Goal: Transaction & Acquisition: Purchase product/service

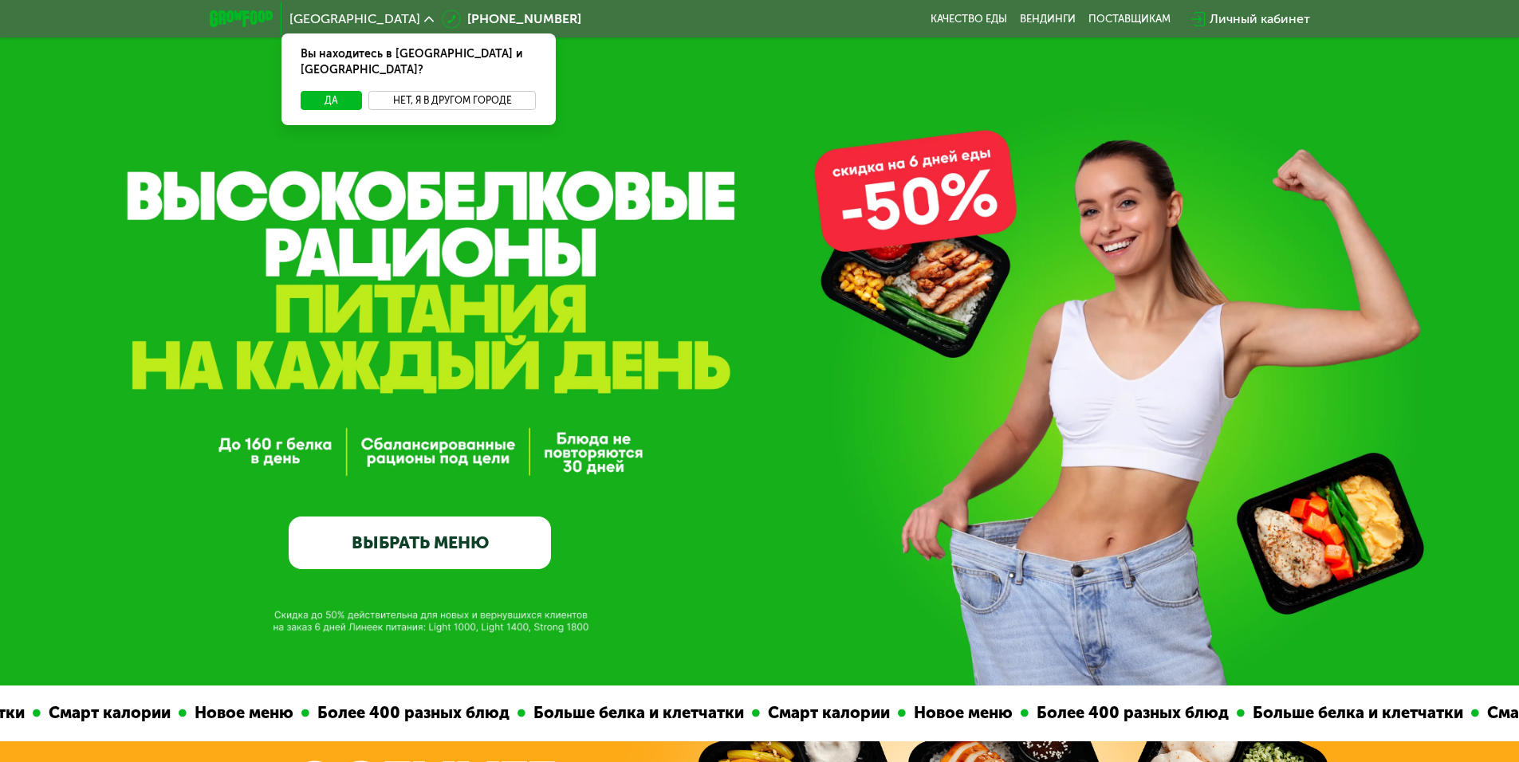
click at [433, 91] on button "Нет, я в другом городе" at bounding box center [452, 100] width 168 height 19
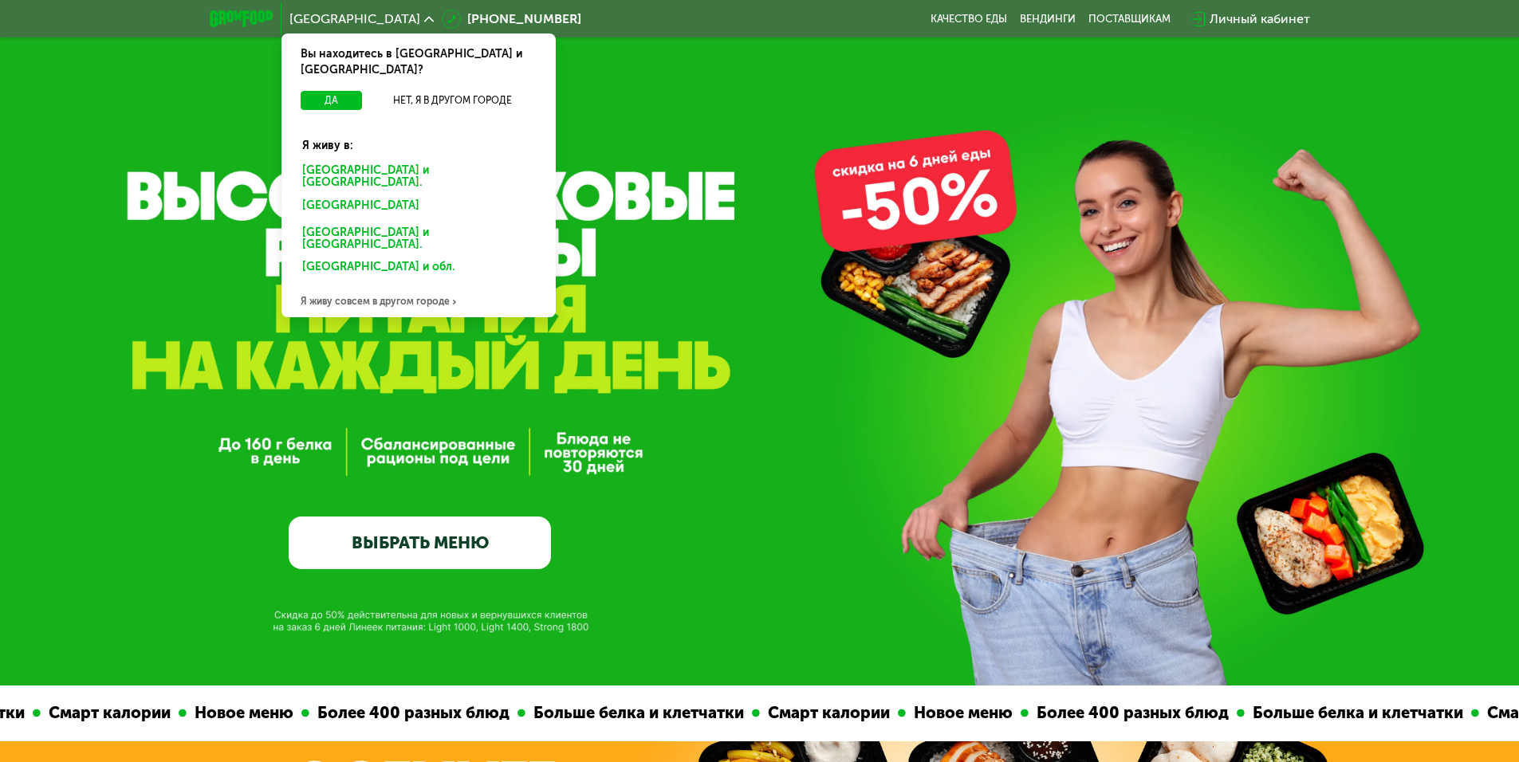
click at [375, 160] on div "Санкт-Петербурге и обл." at bounding box center [418, 176] width 255 height 33
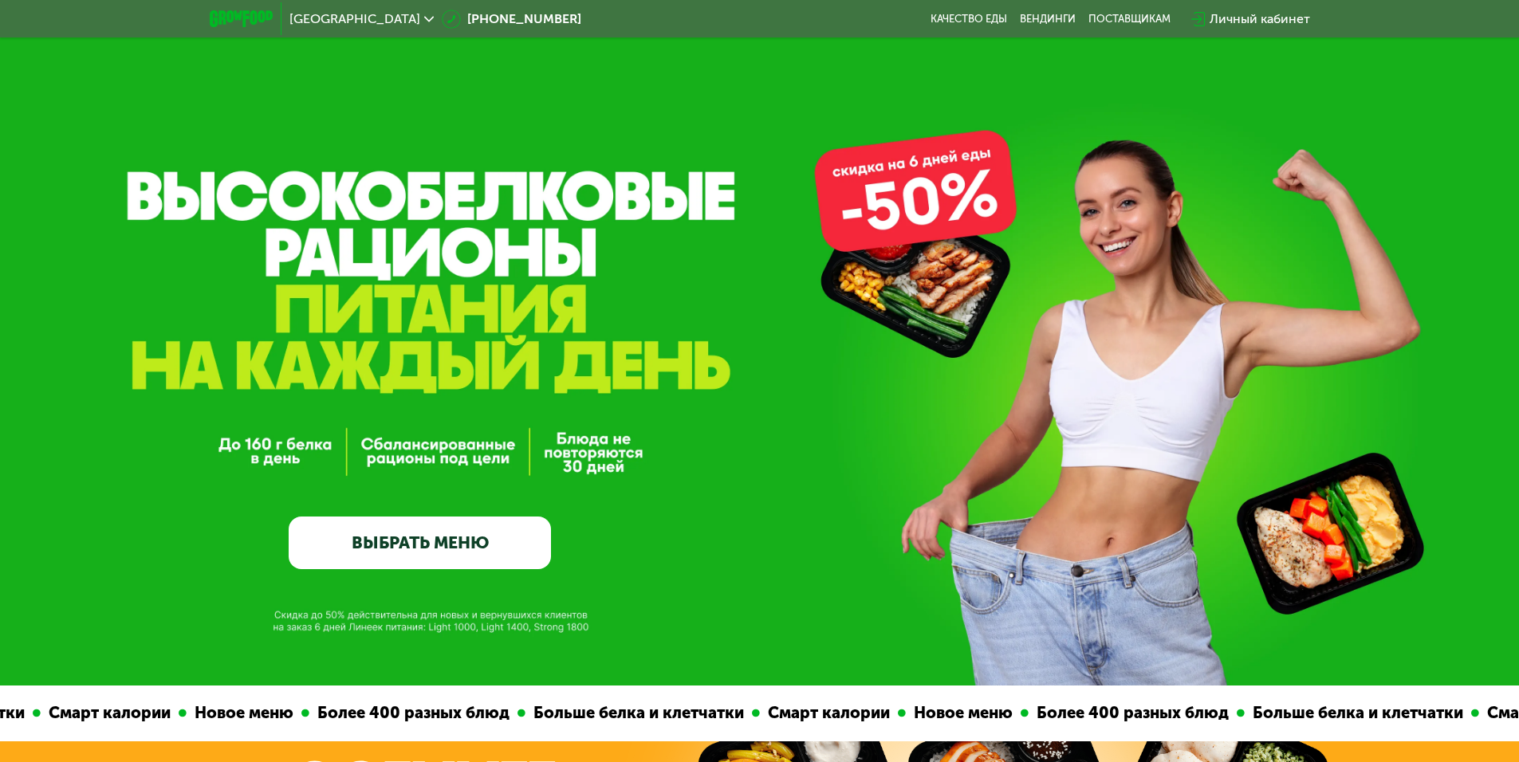
click at [500, 556] on link "ВЫБРАТЬ МЕНЮ" at bounding box center [420, 543] width 262 height 53
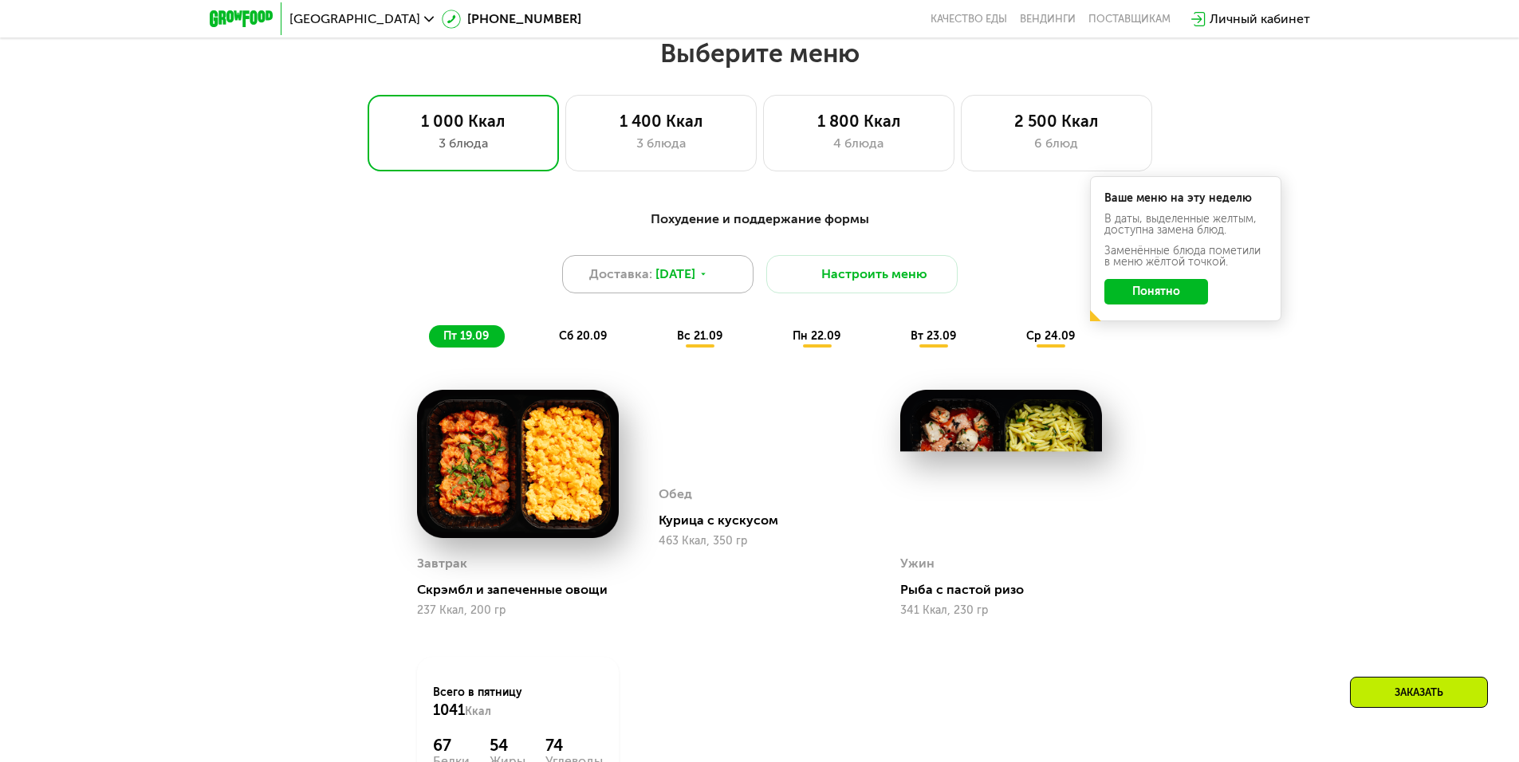
scroll to position [1322, 0]
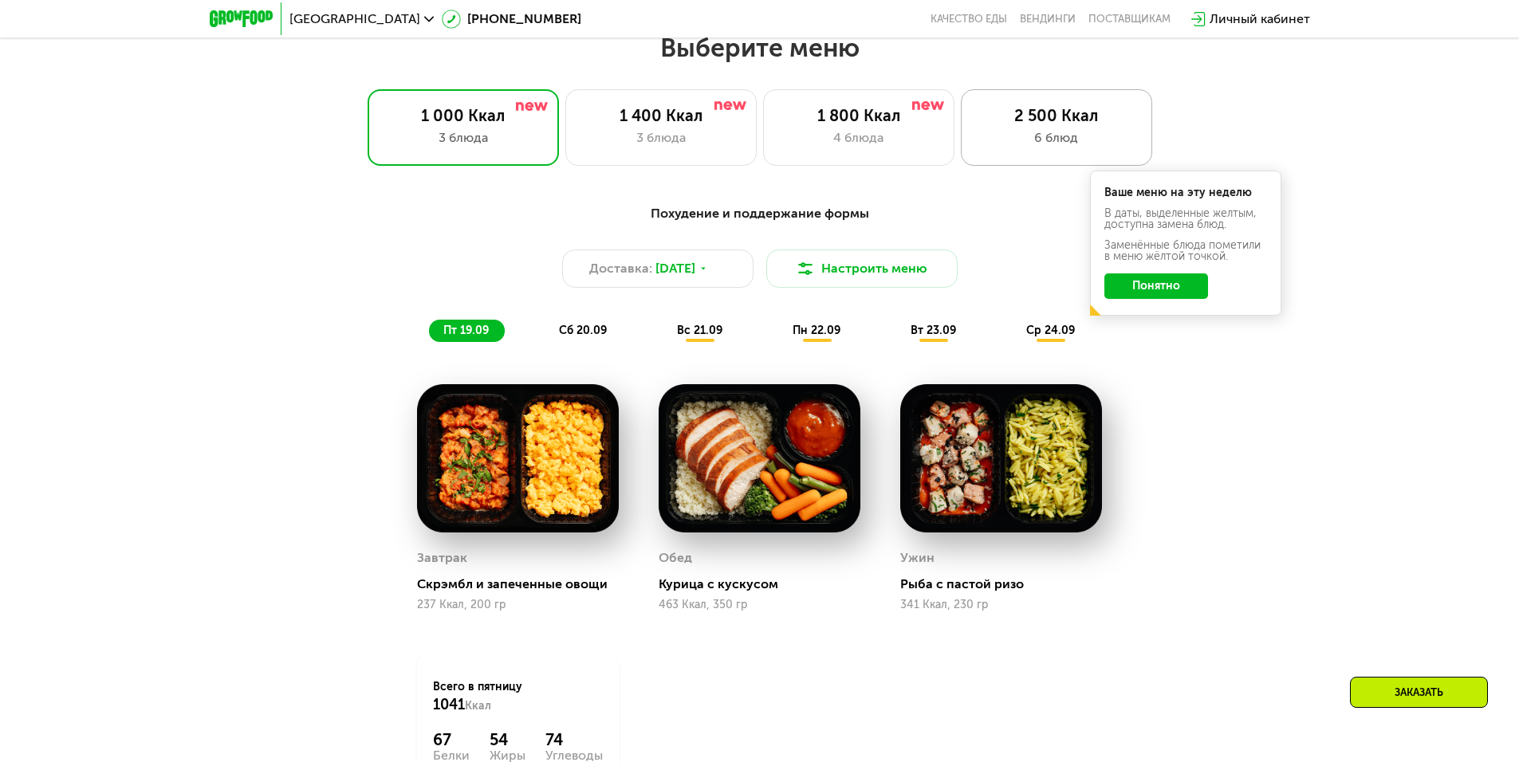
click at [1028, 143] on div "6 блюд" at bounding box center [1056, 137] width 158 height 19
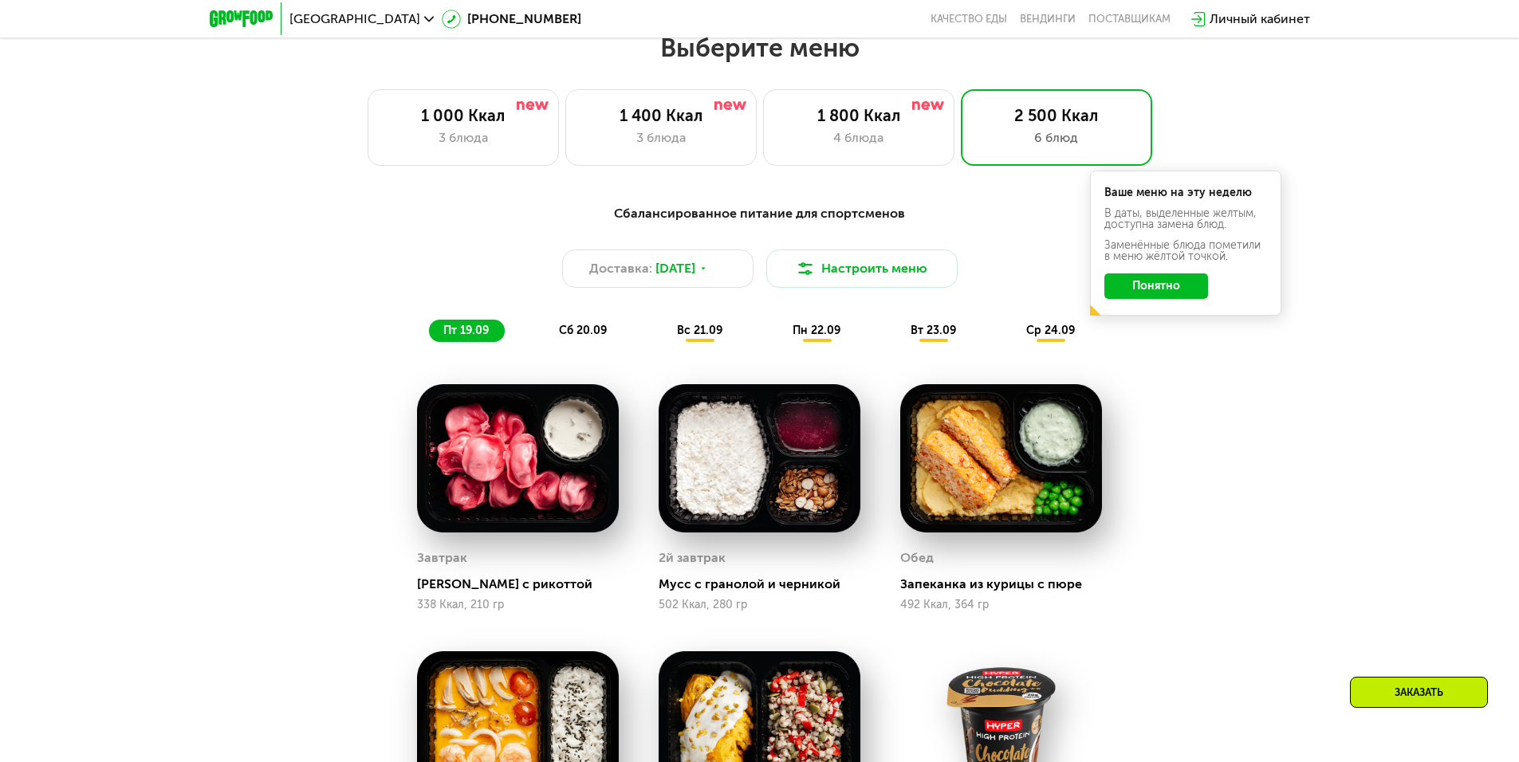
click at [1173, 282] on button "Понятно" at bounding box center [1156, 286] width 104 height 26
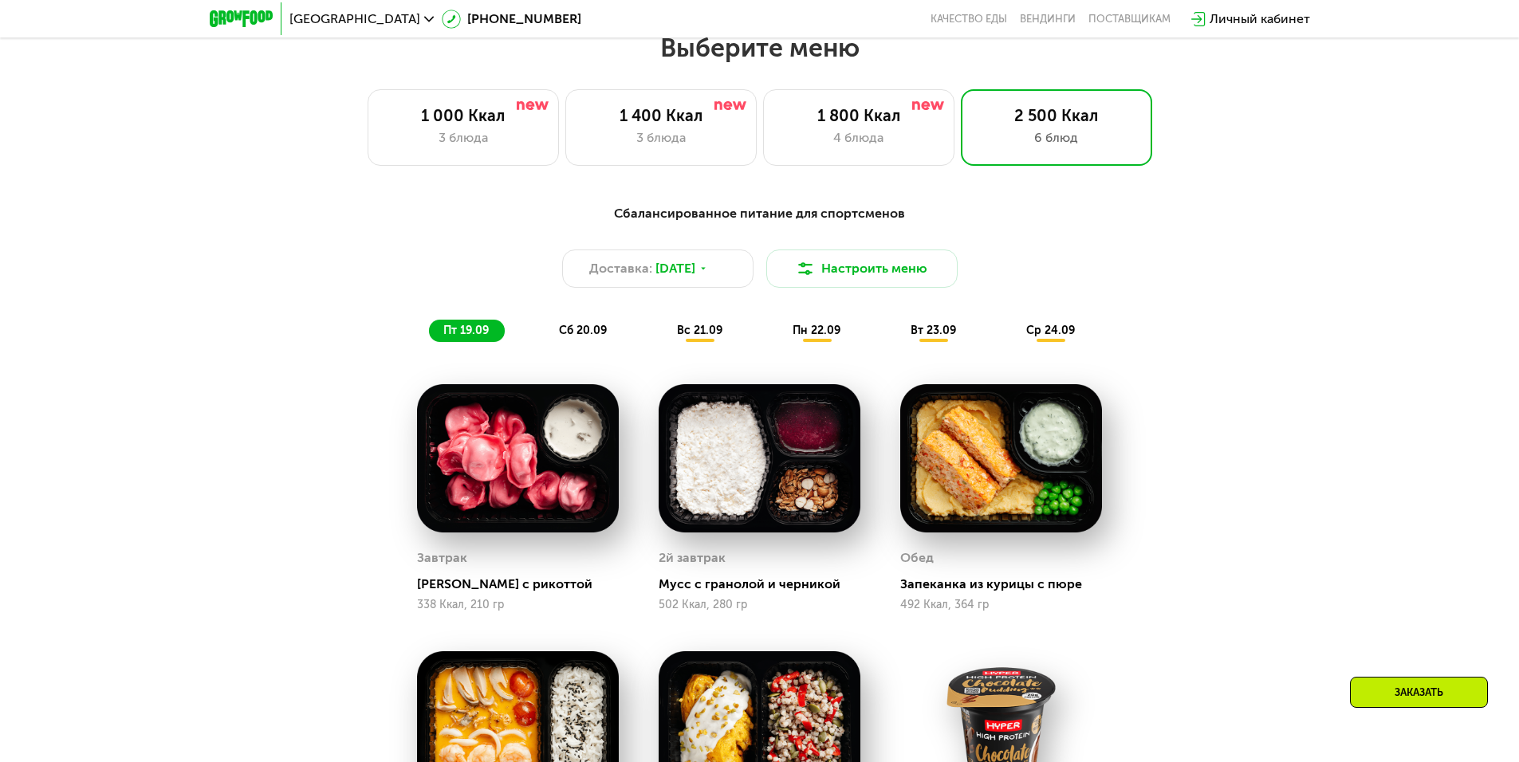
click at [594, 332] on span "сб 20.09" at bounding box center [583, 331] width 48 height 14
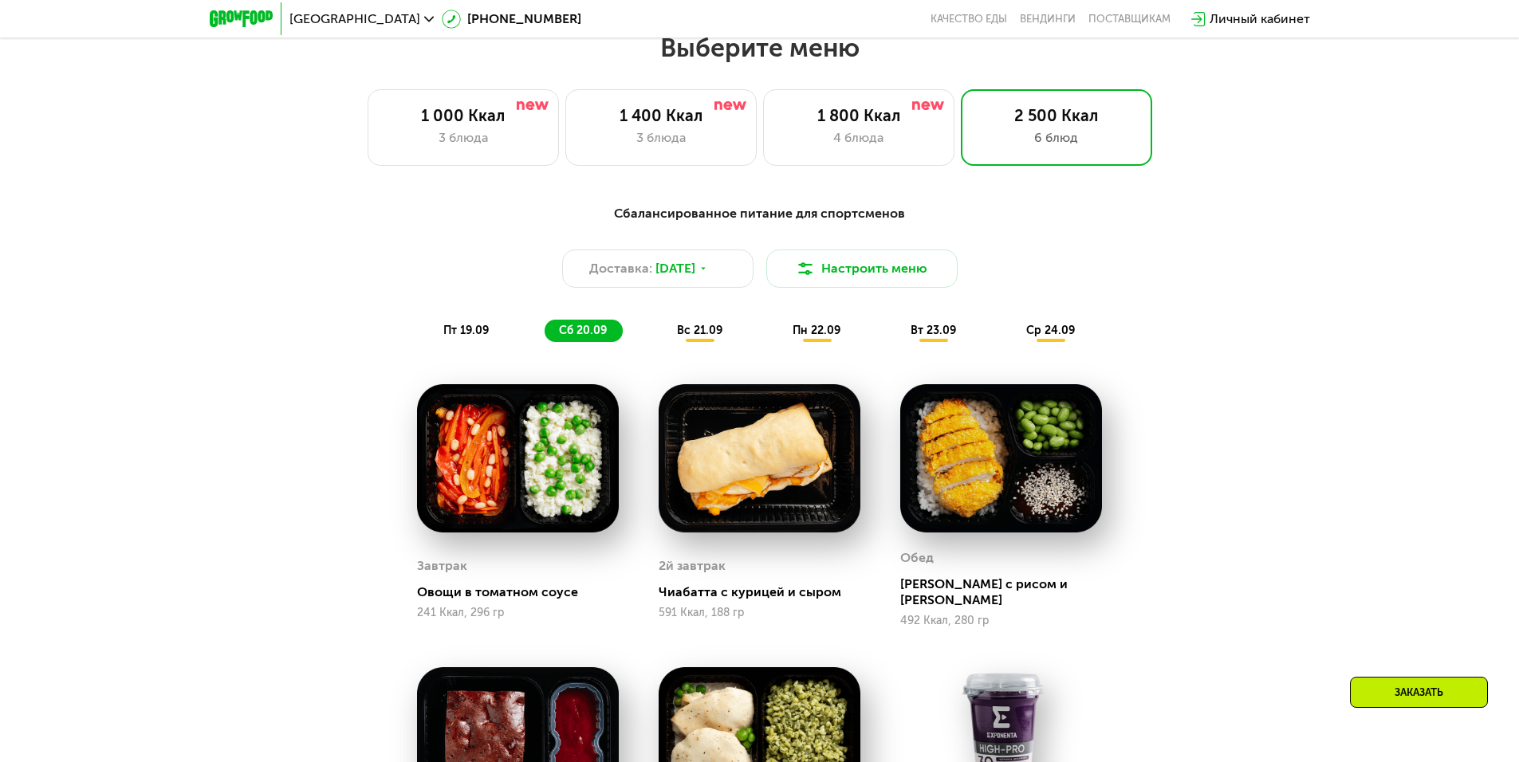
click at [686, 337] on span "вс 21.09" at bounding box center [699, 331] width 45 height 14
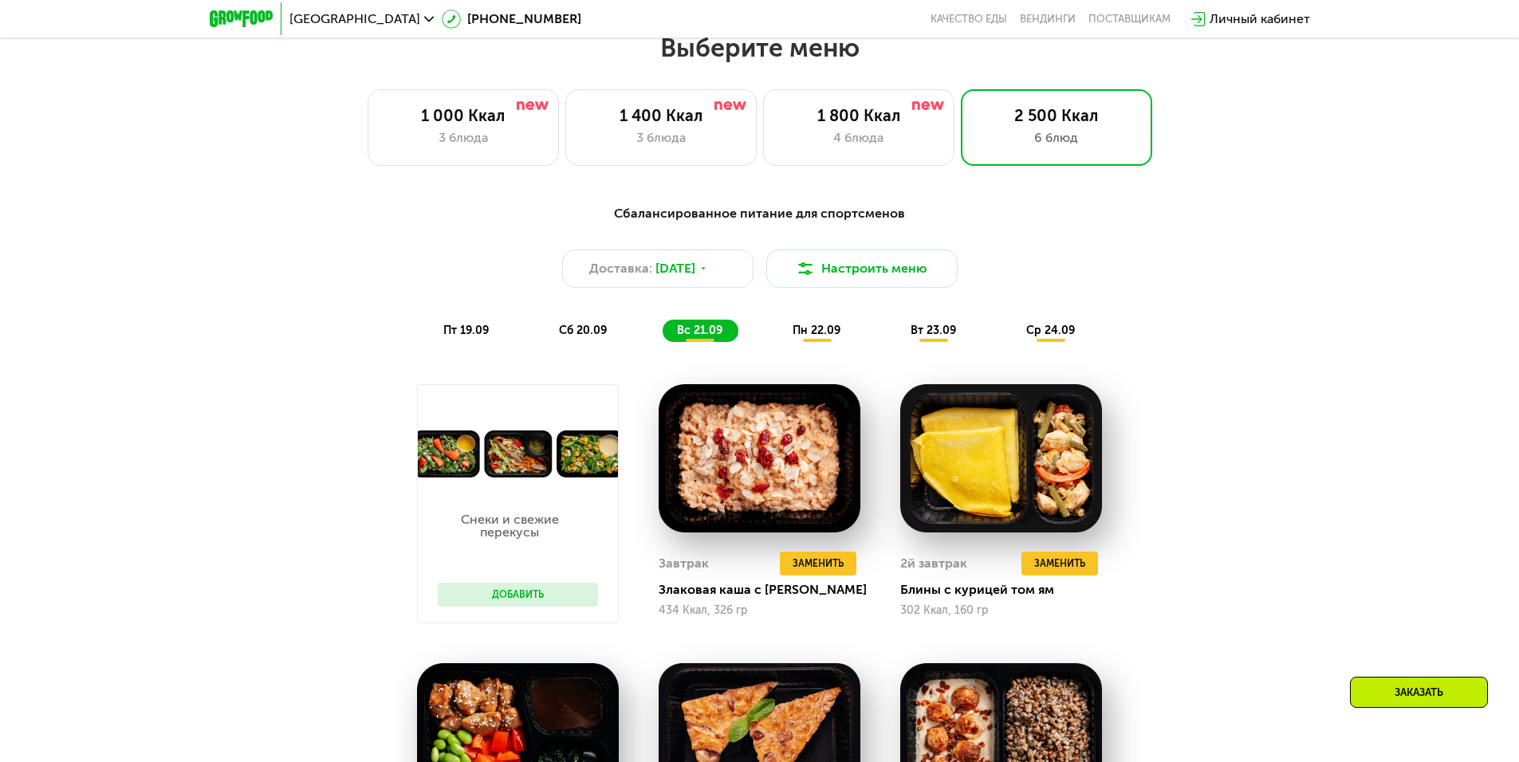
click at [584, 337] on span "сб 20.09" at bounding box center [583, 331] width 48 height 14
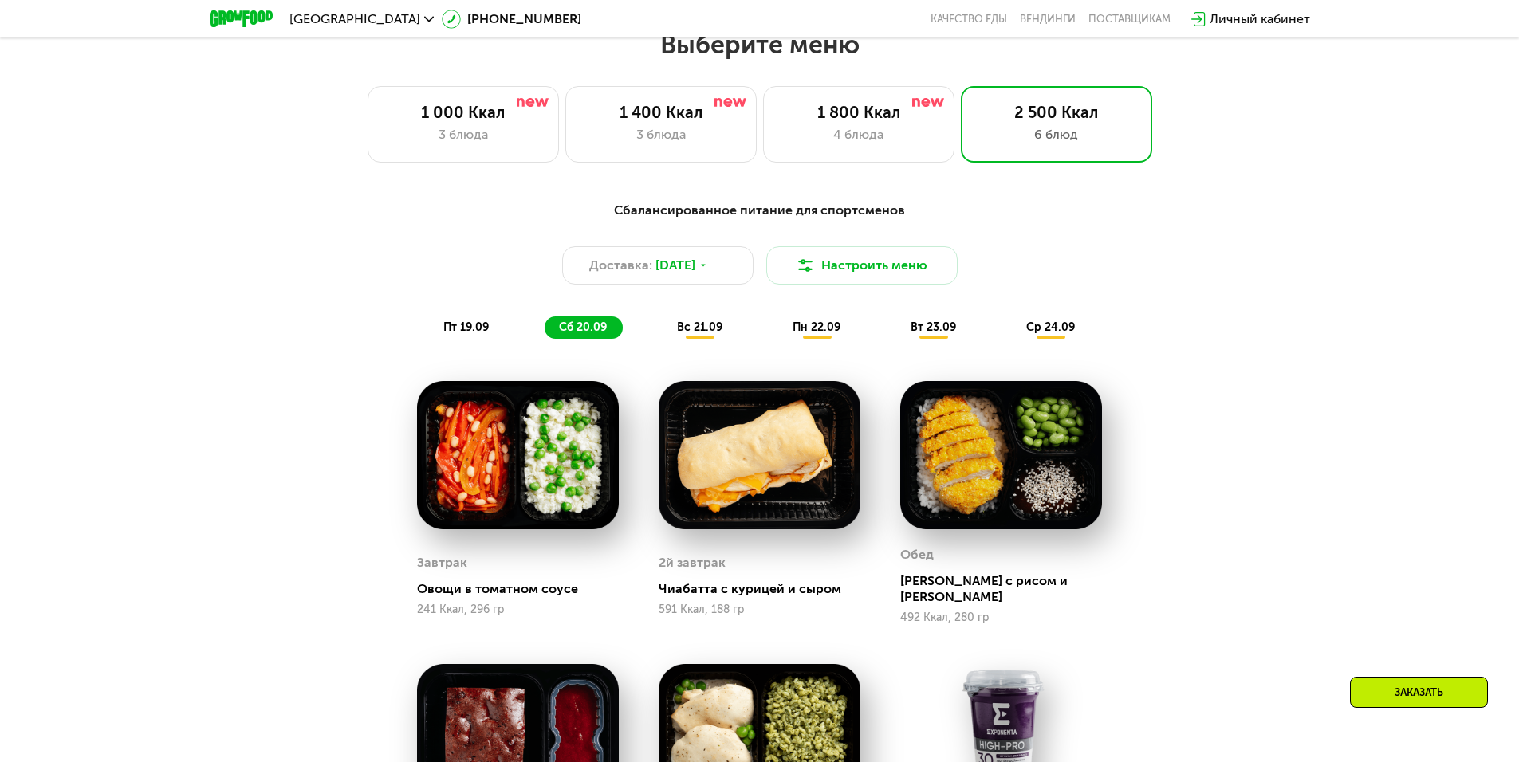
scroll to position [1481, 0]
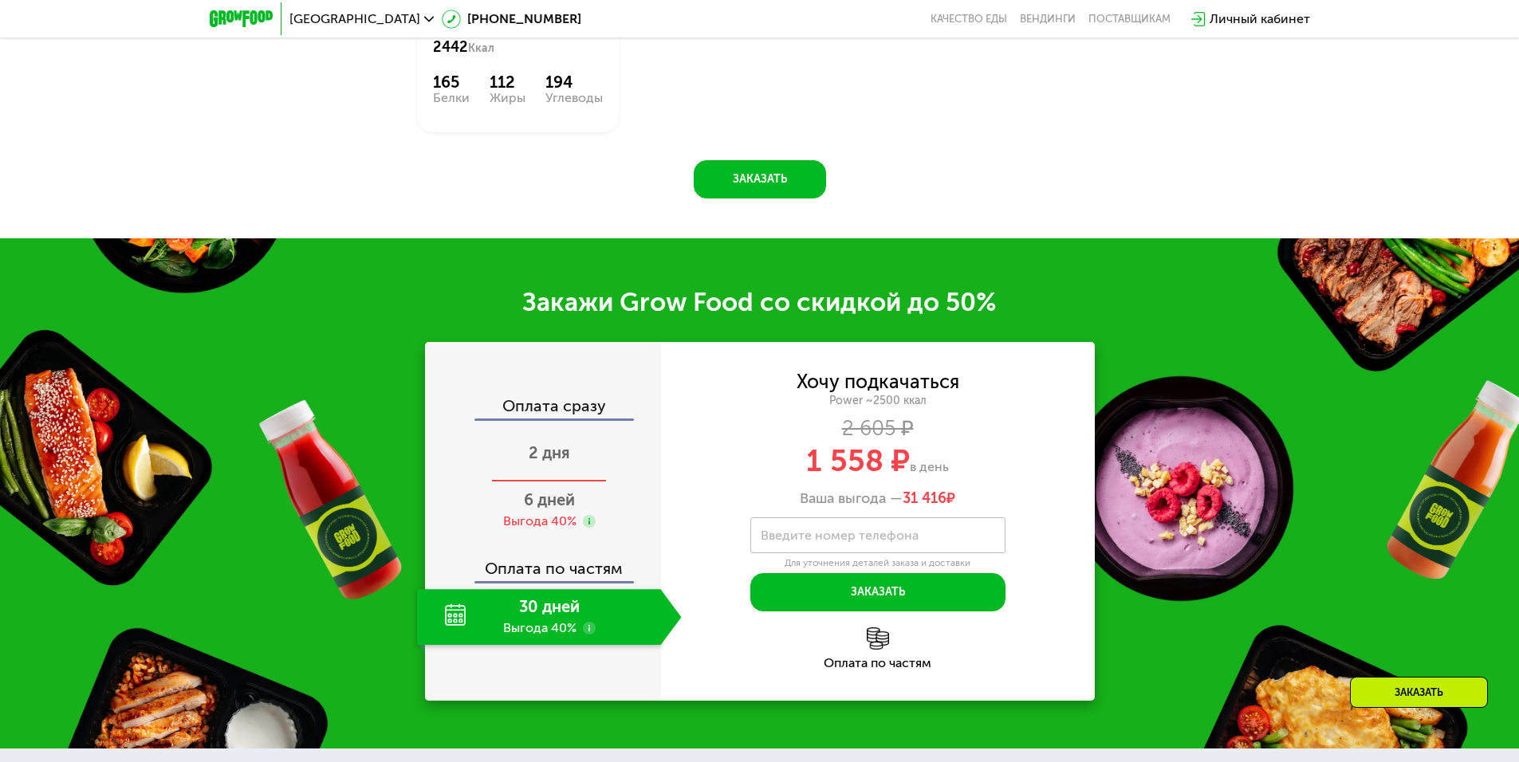
click at [541, 459] on div "2 дня" at bounding box center [549, 455] width 265 height 56
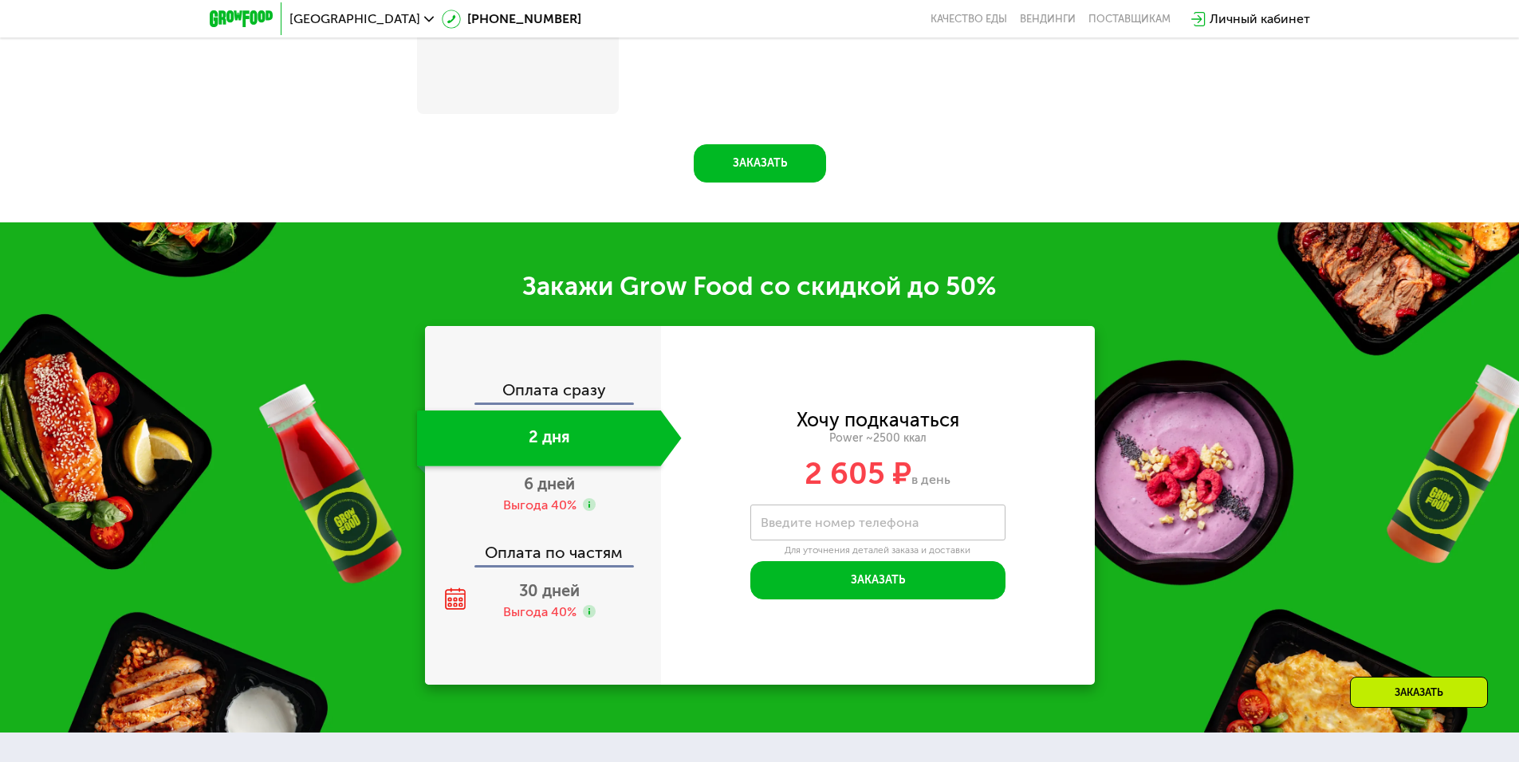
scroll to position [2279, 0]
click at [861, 541] on input "Введите номер телефона" at bounding box center [877, 523] width 255 height 36
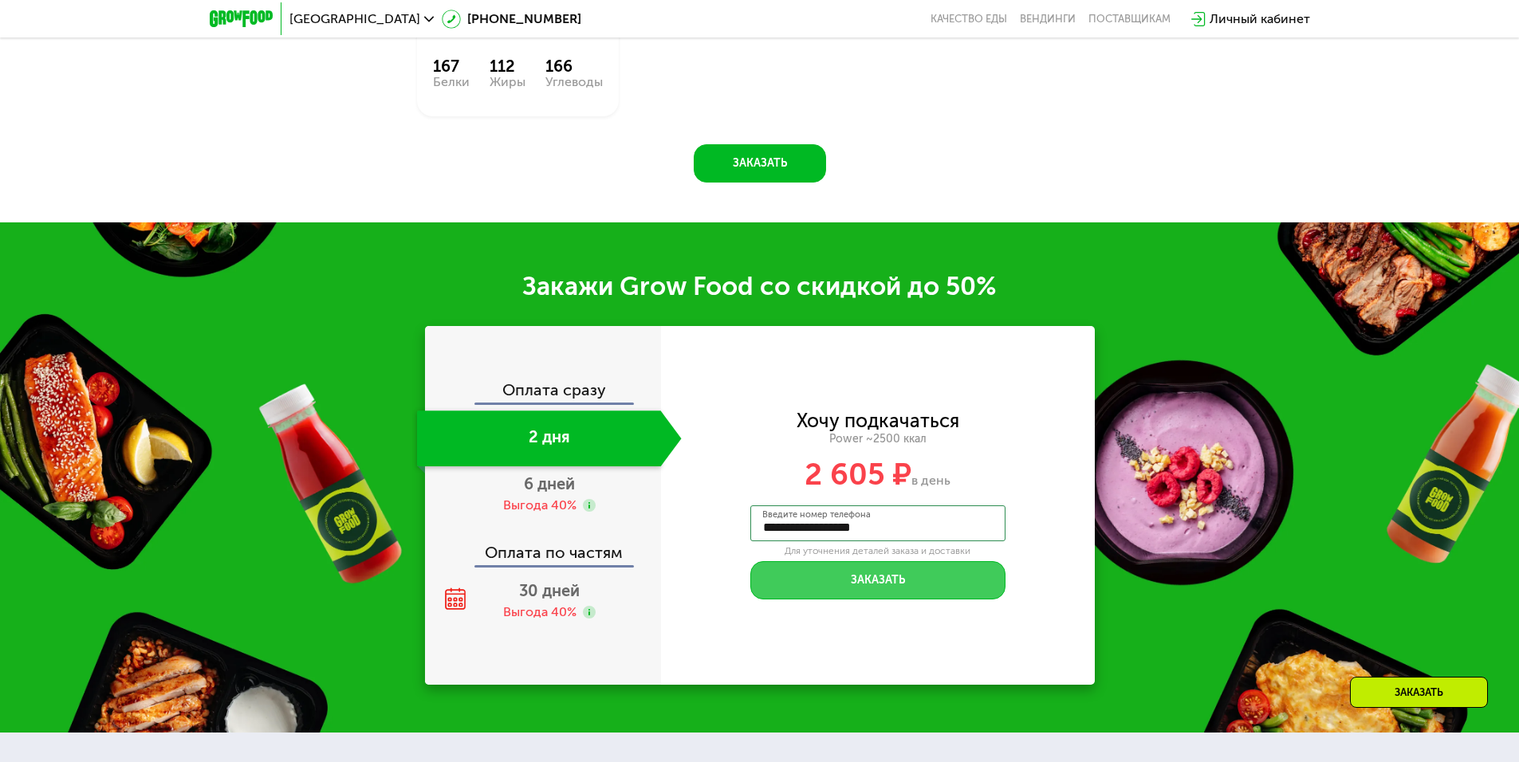
type input "**********"
click at [865, 584] on button "Заказать" at bounding box center [877, 580] width 255 height 38
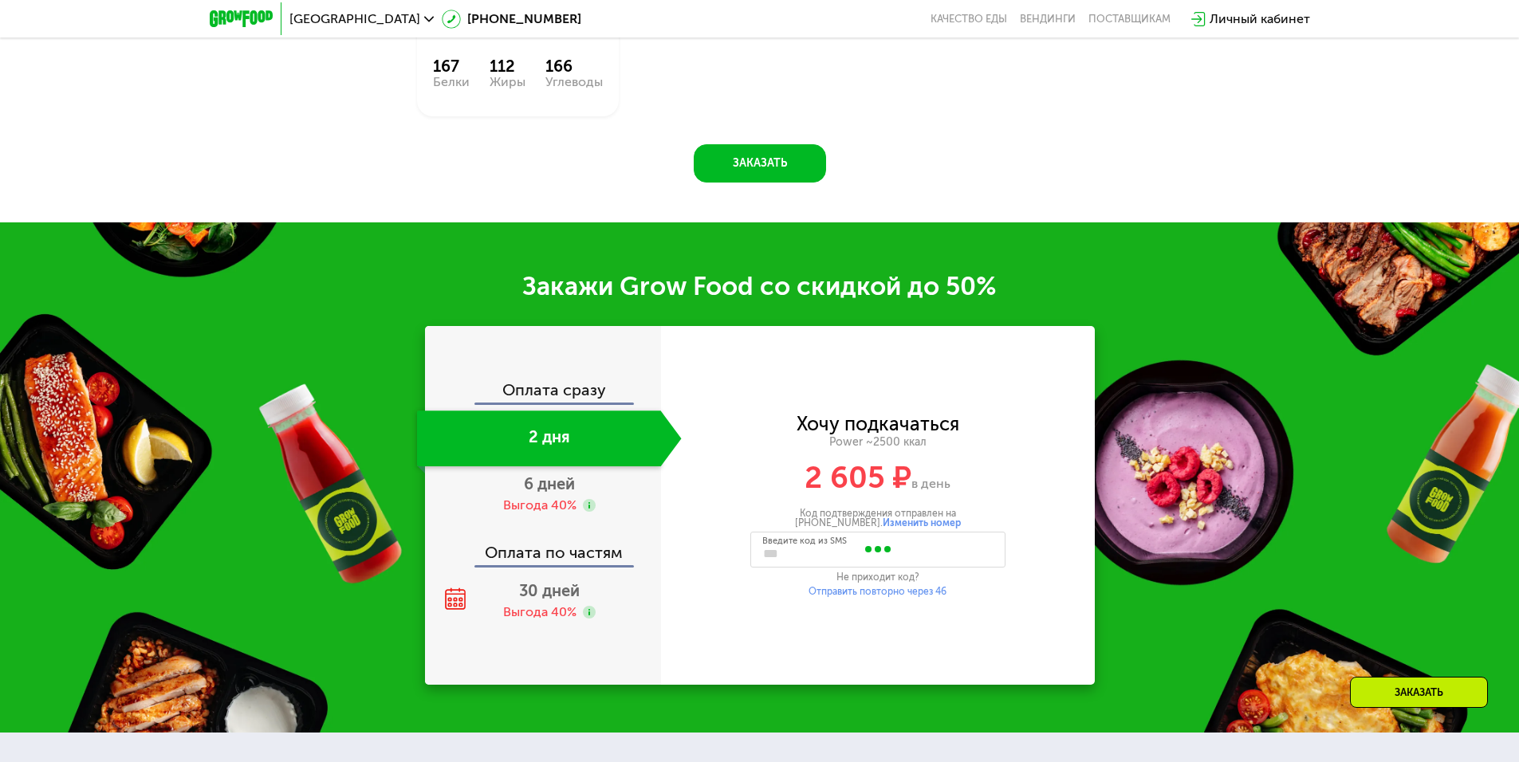
type input "****"
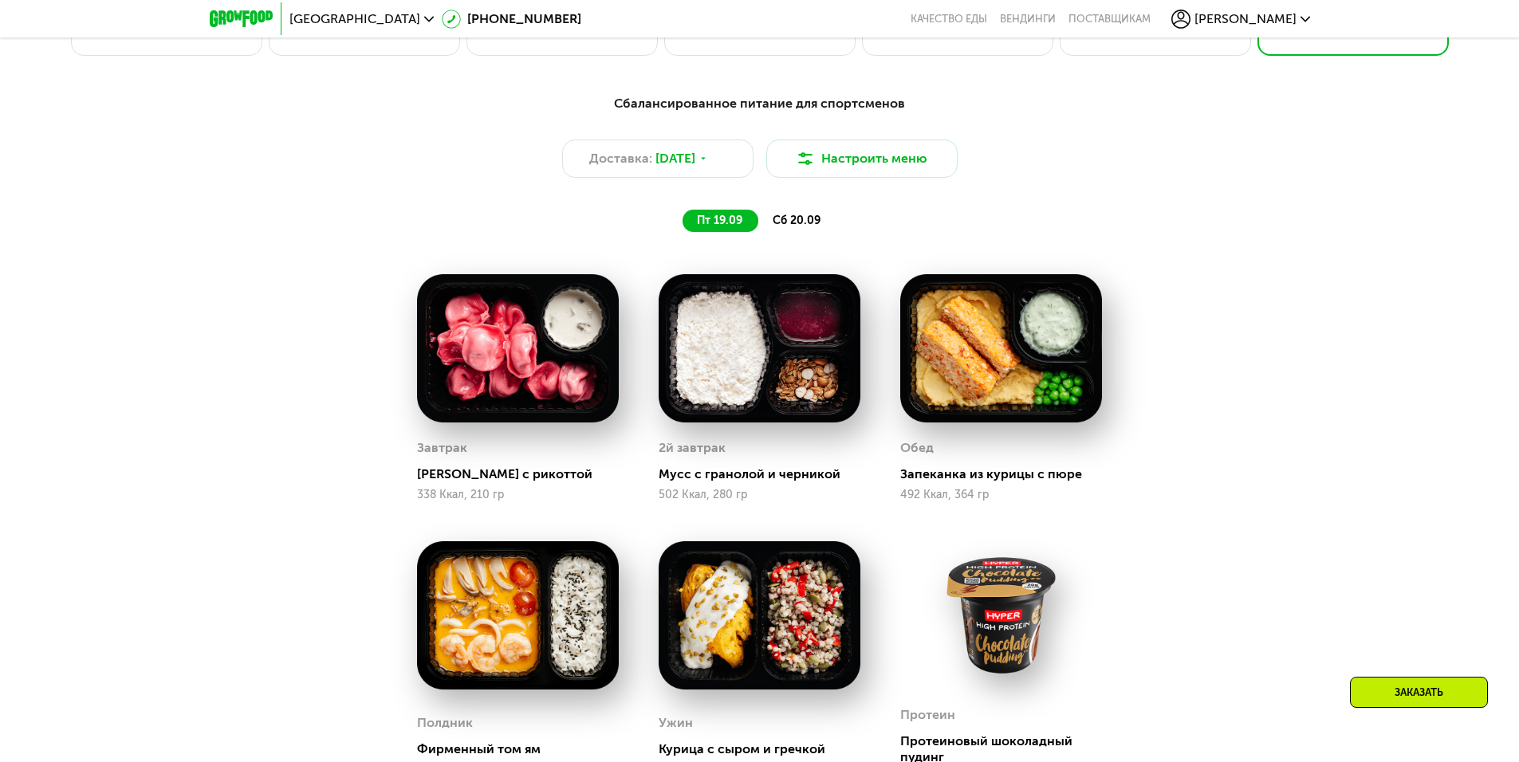
scroll to position [1268, 0]
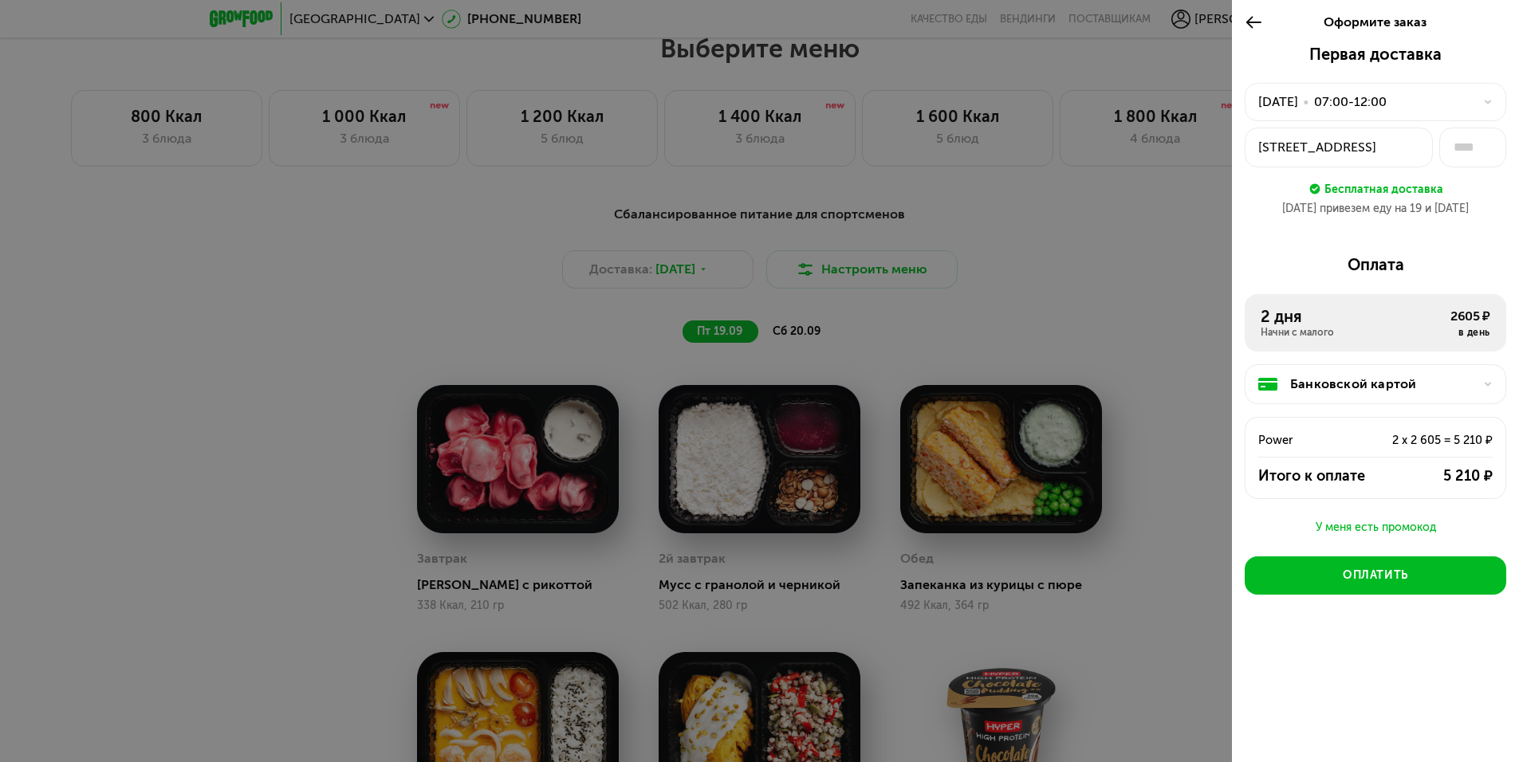
click at [1249, 22] on icon at bounding box center [1253, 22] width 18 height 19
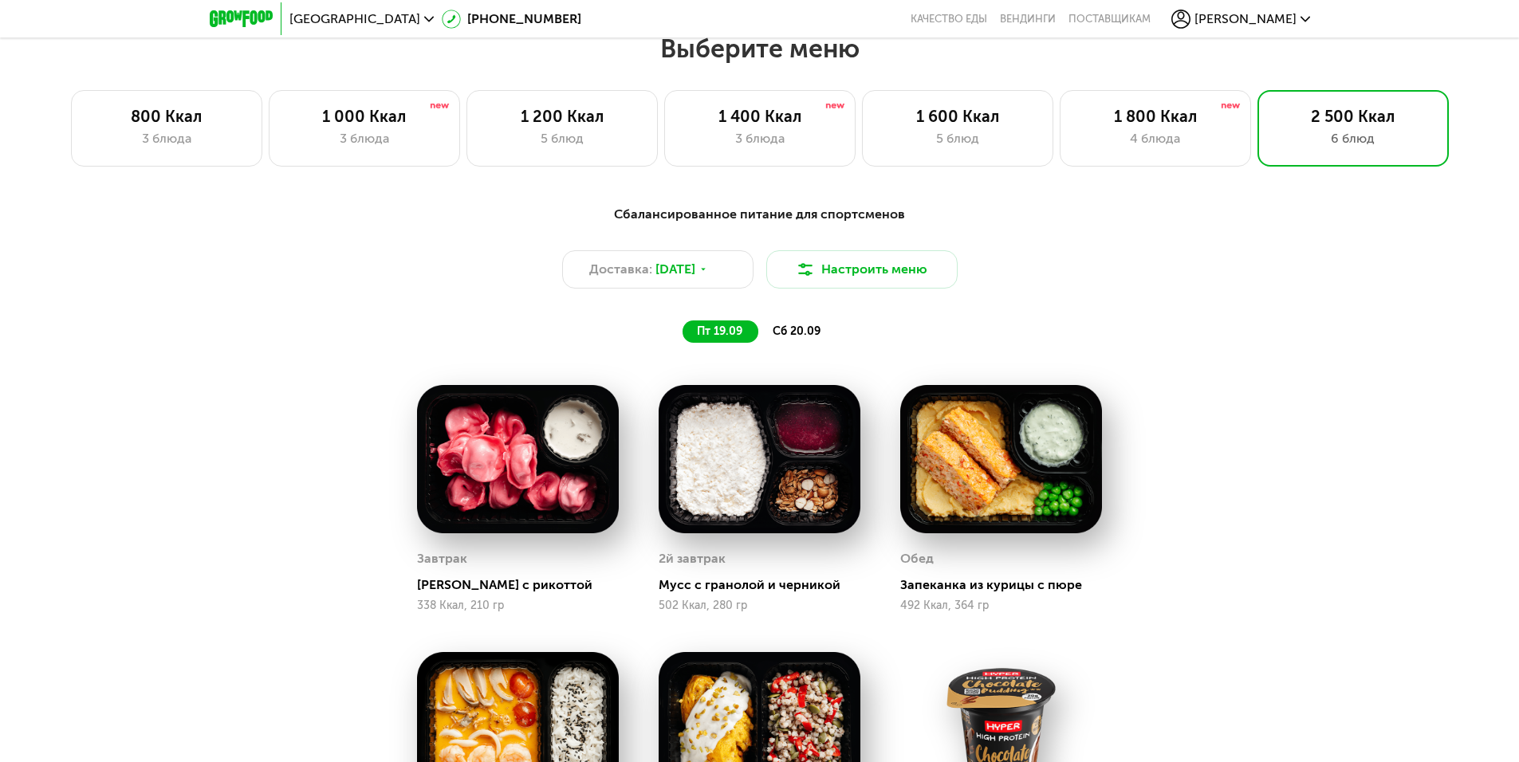
click at [804, 336] on span "сб 20.09" at bounding box center [797, 331] width 48 height 14
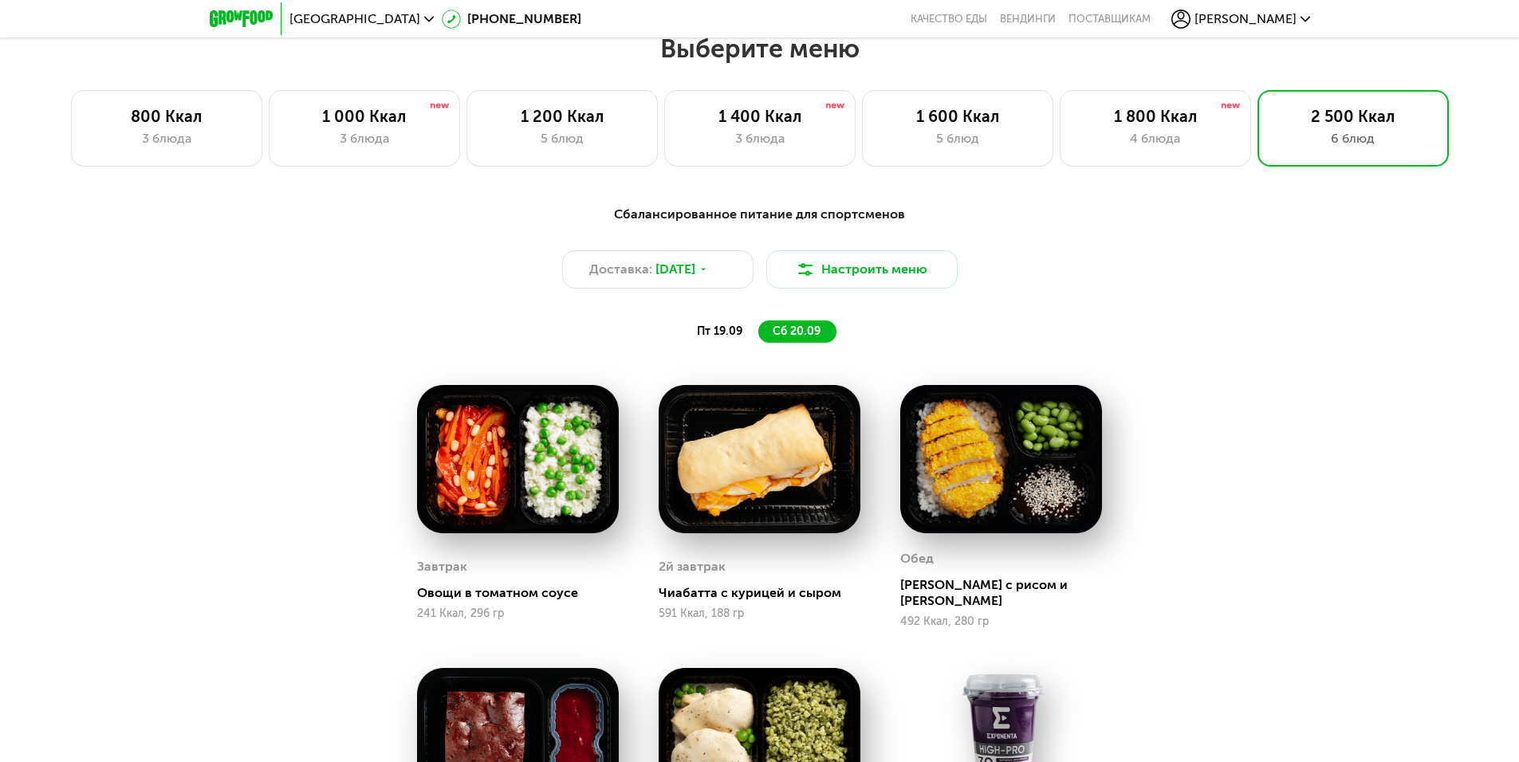
click at [707, 336] on span "пт 19.09" at bounding box center [719, 331] width 45 height 14
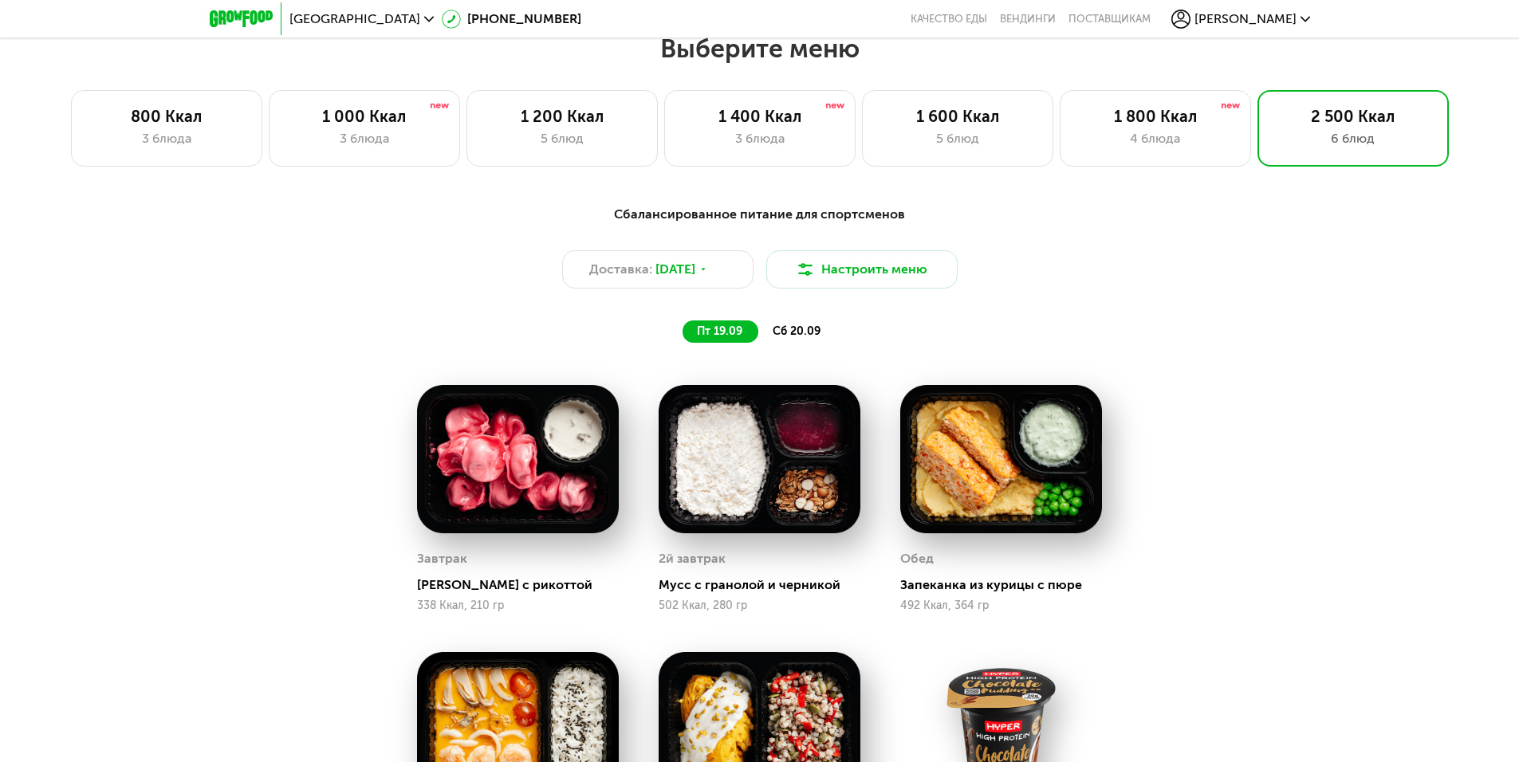
click at [789, 333] on span "сб 20.09" at bounding box center [797, 331] width 48 height 14
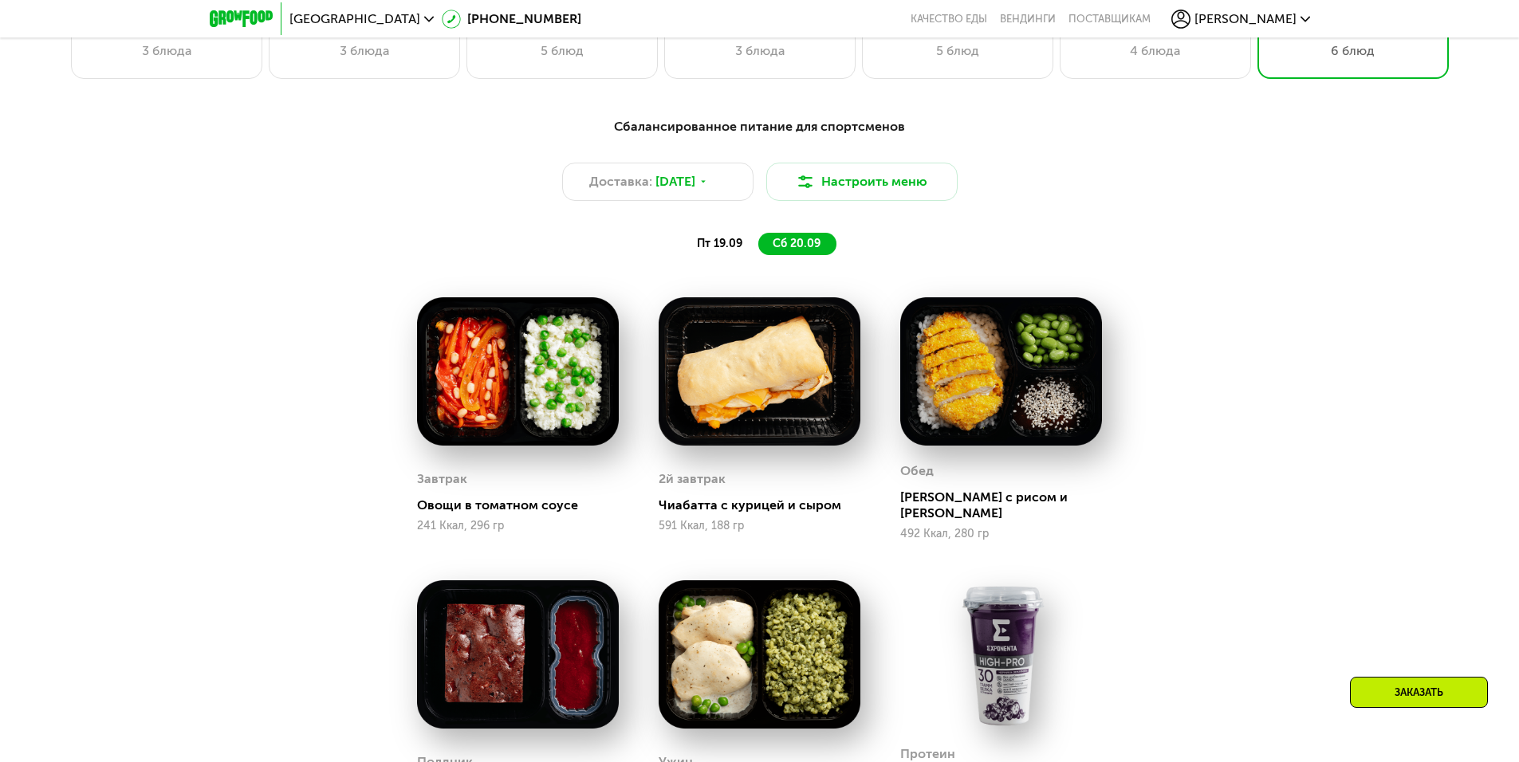
scroll to position [1348, 0]
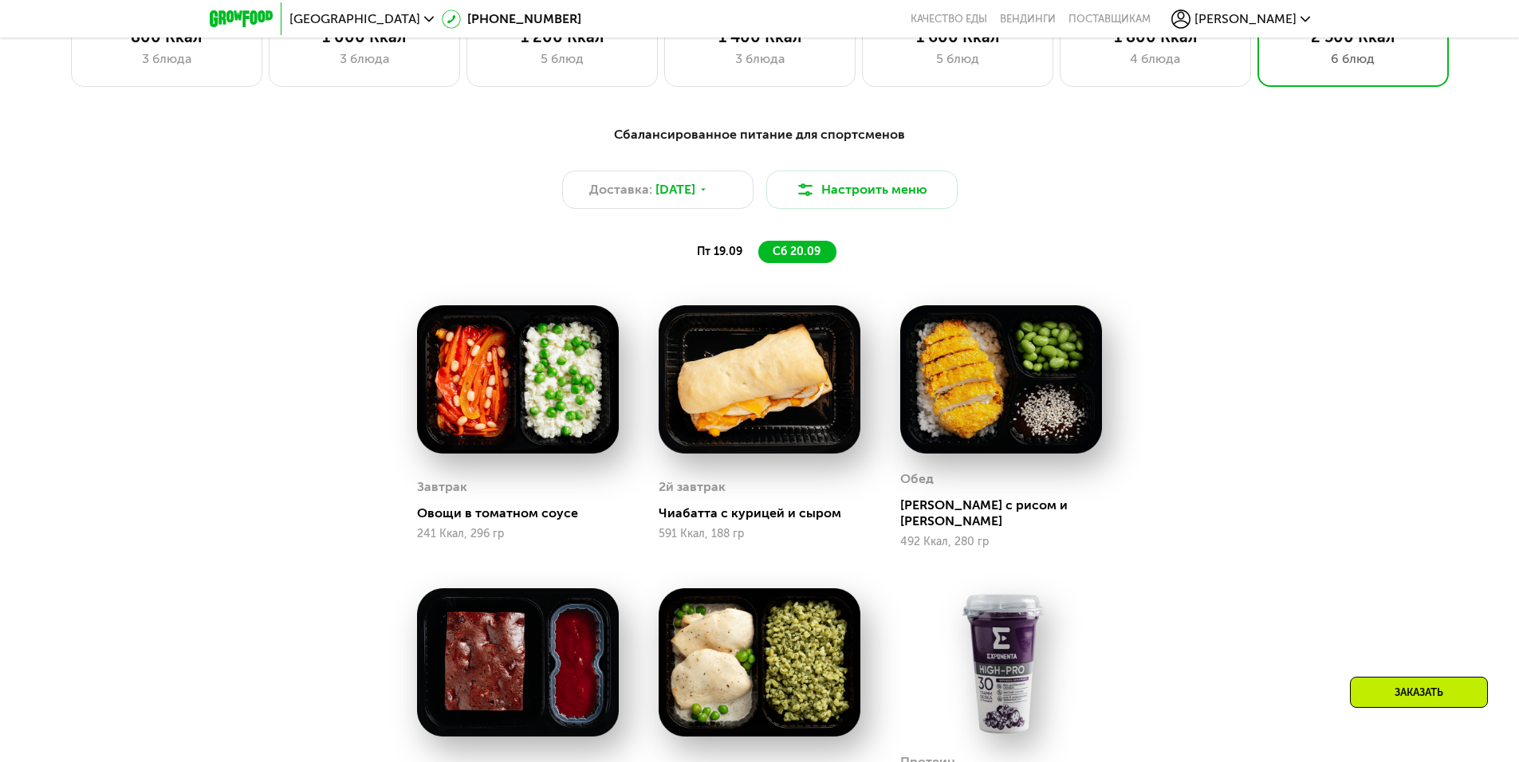
click at [715, 257] on span "пт 19.09" at bounding box center [719, 252] width 45 height 14
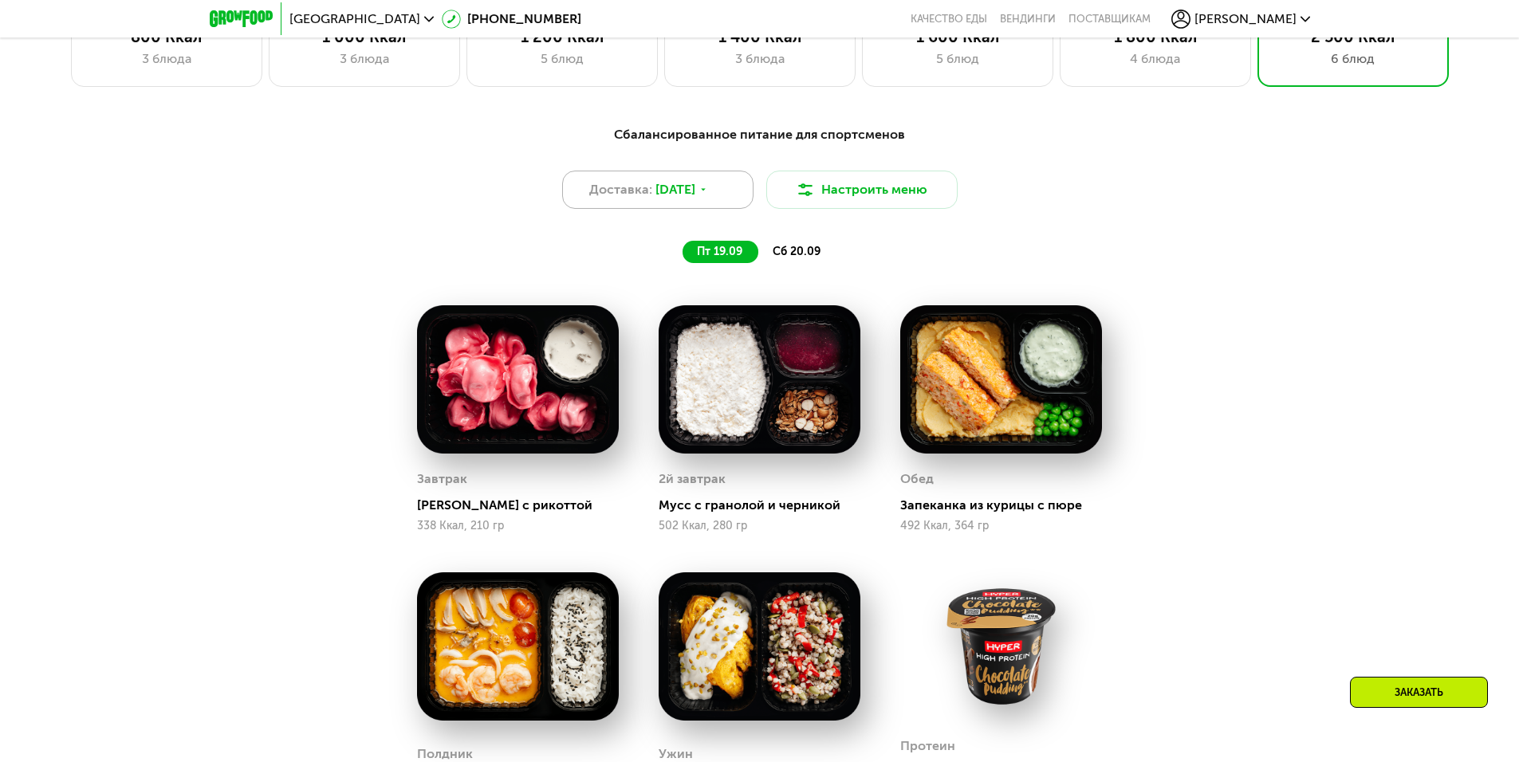
click at [695, 194] on span "19 сен, пт" at bounding box center [675, 189] width 40 height 19
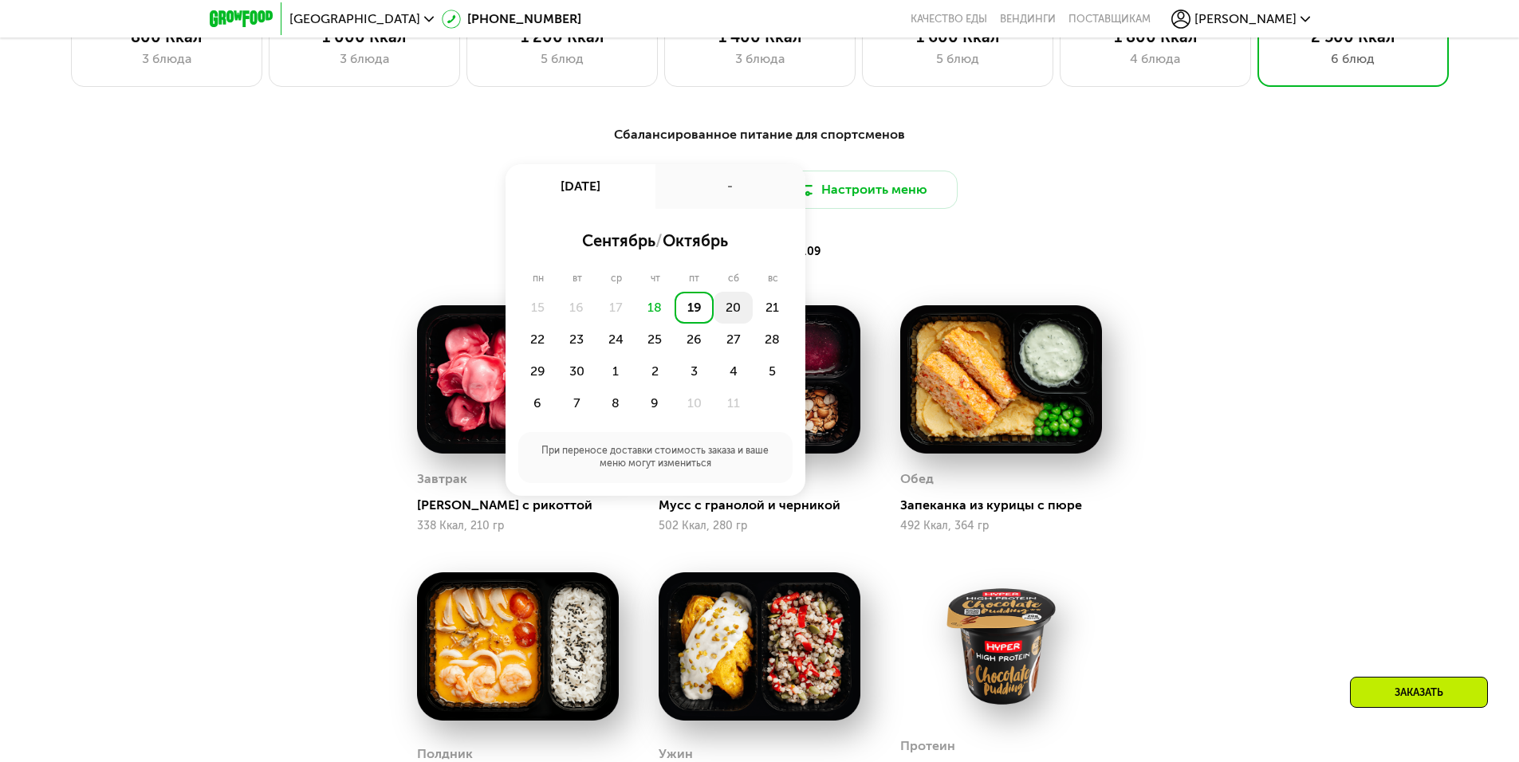
click at [736, 307] on div "20" at bounding box center [733, 308] width 39 height 32
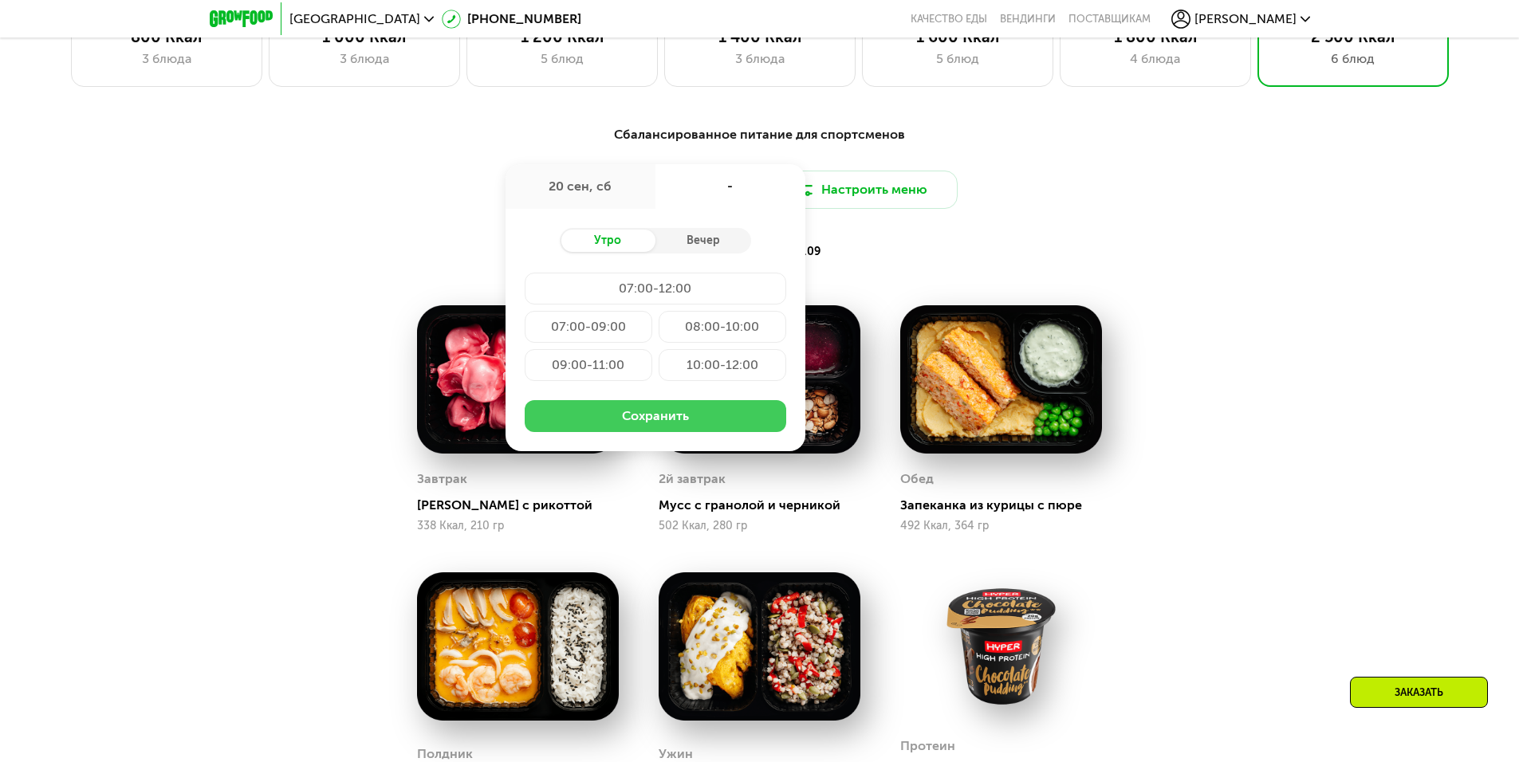
click at [682, 418] on button "Сохранить" at bounding box center [655, 416] width 261 height 32
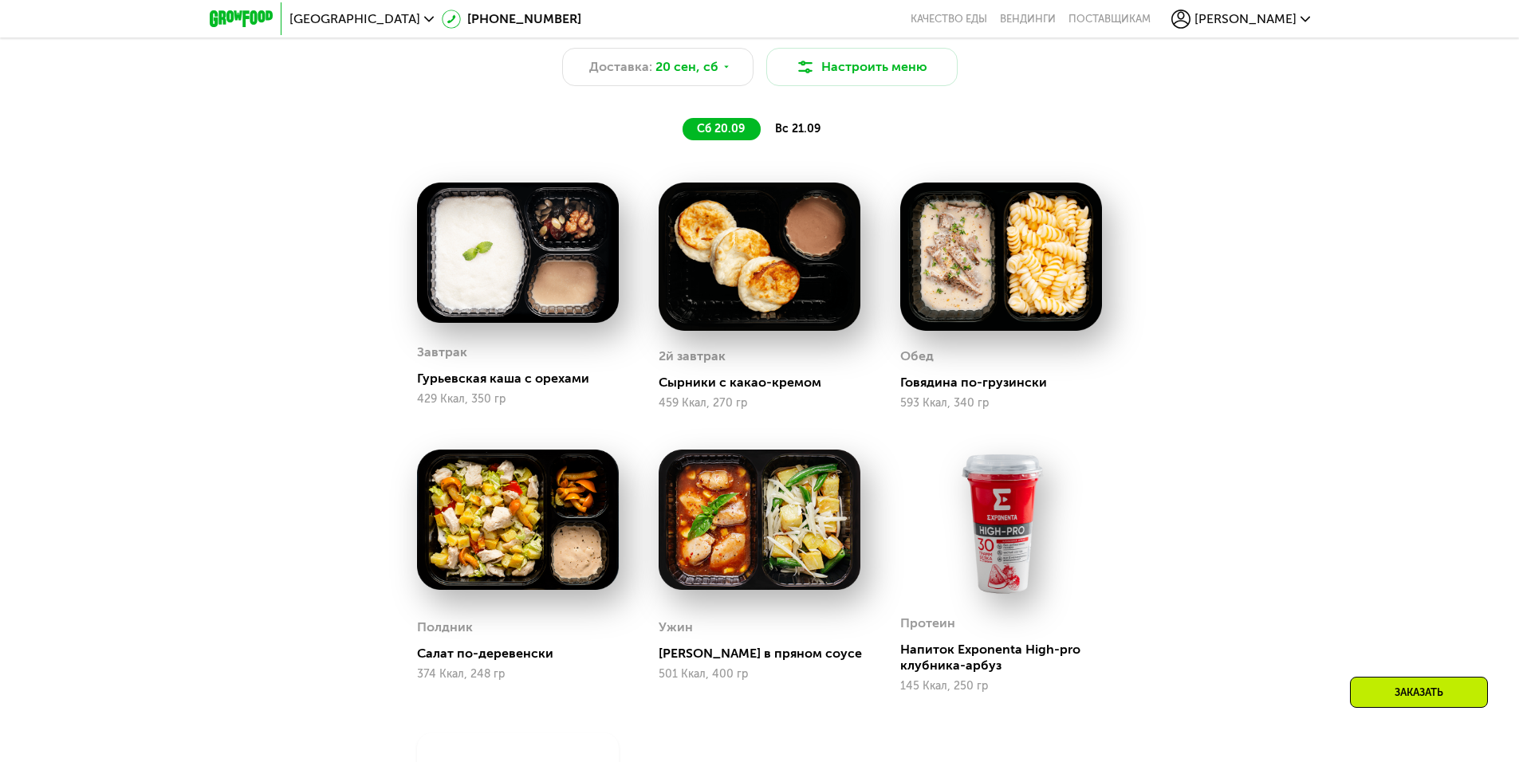
scroll to position [1428, 0]
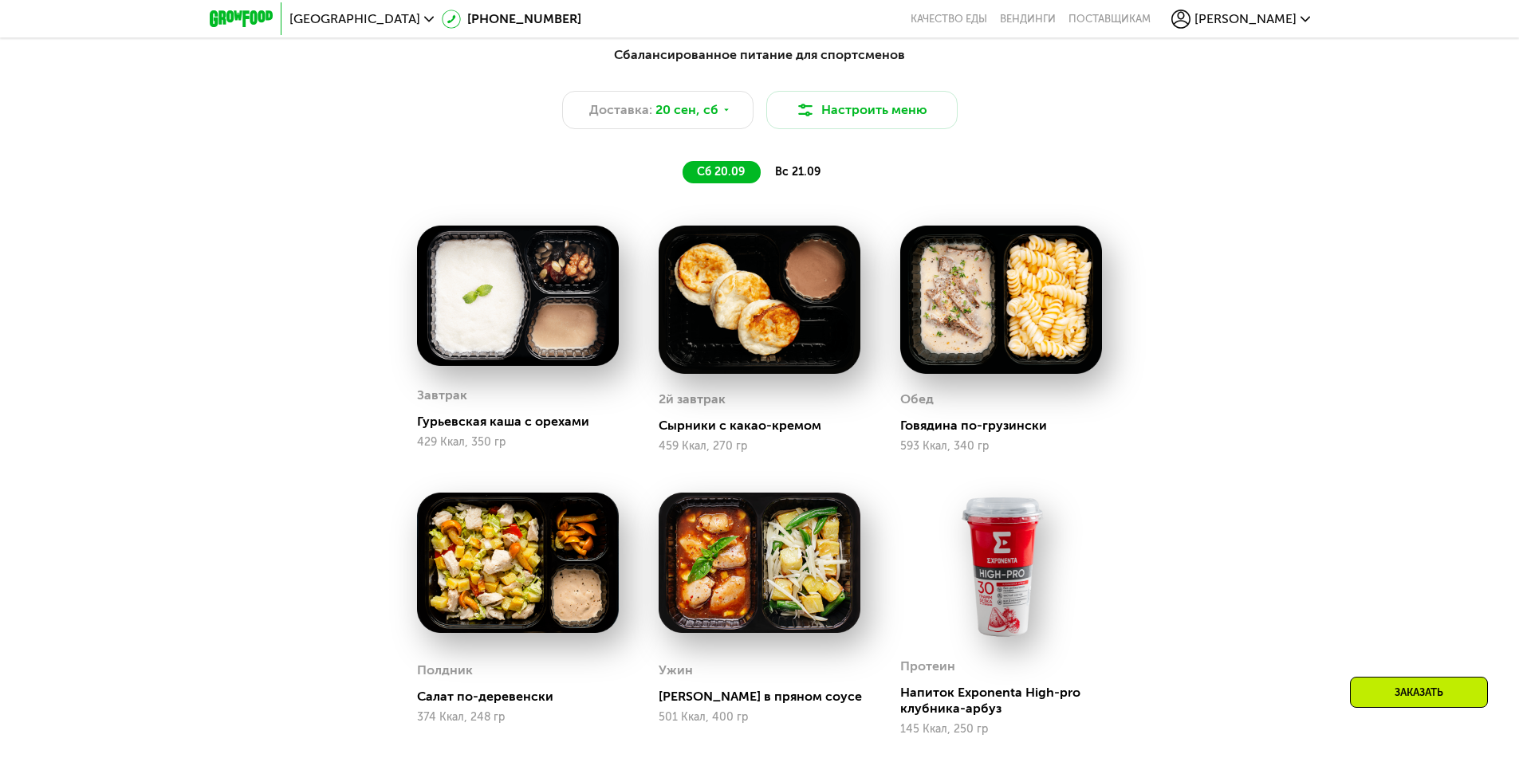
click at [804, 179] on span "вс 21.09" at bounding box center [797, 172] width 45 height 14
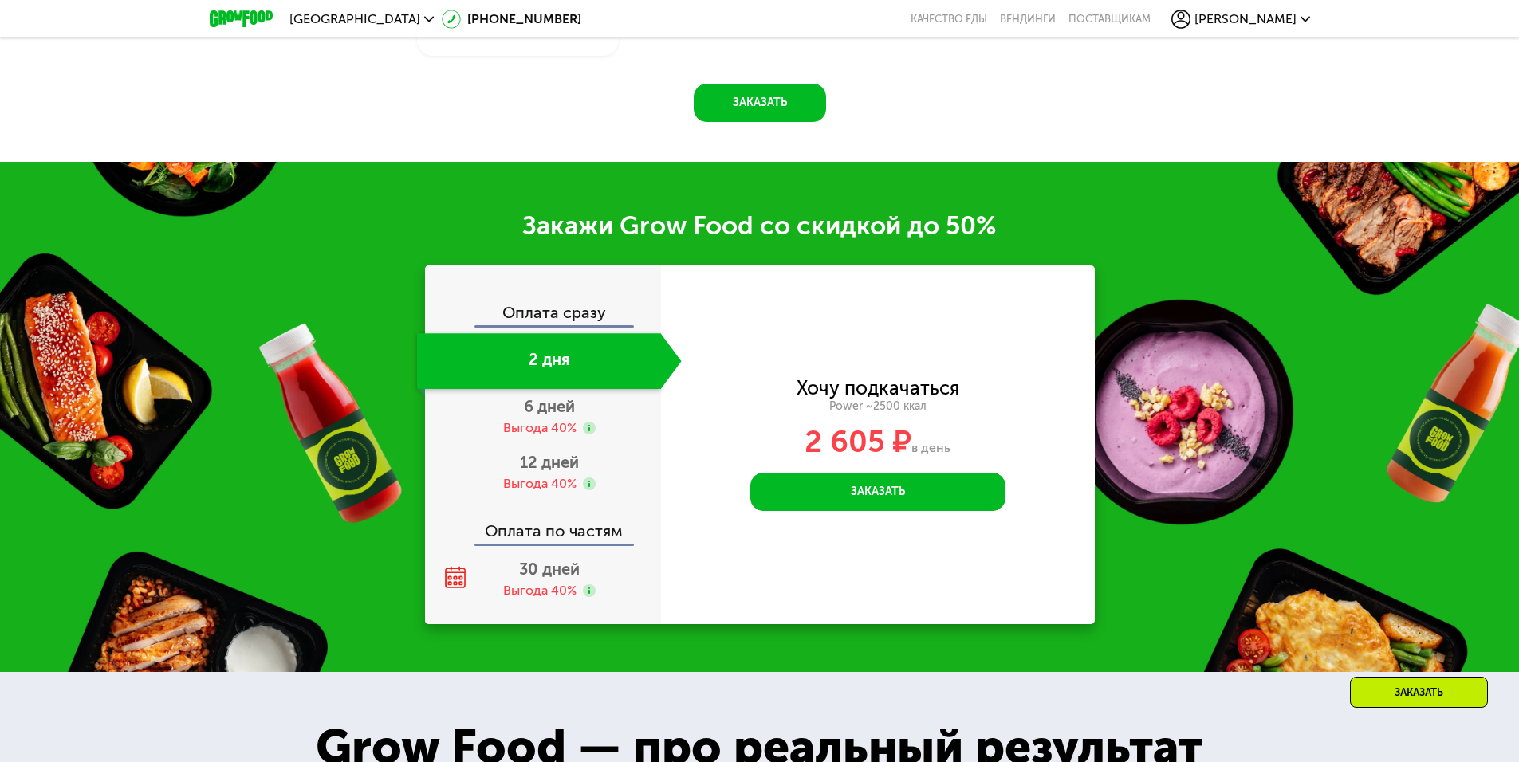
scroll to position [2305, 0]
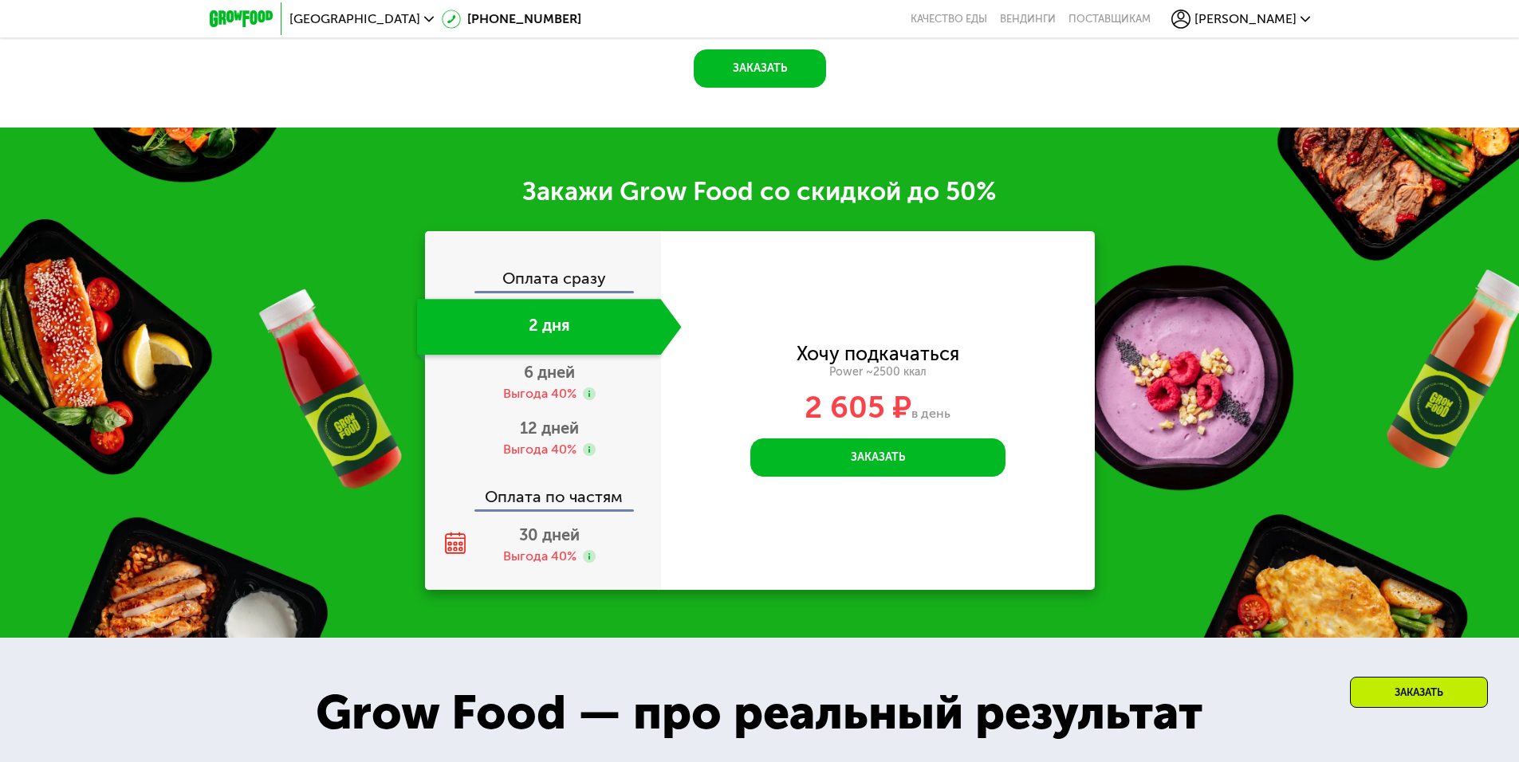
click at [848, 473] on button "Заказать" at bounding box center [877, 457] width 255 height 38
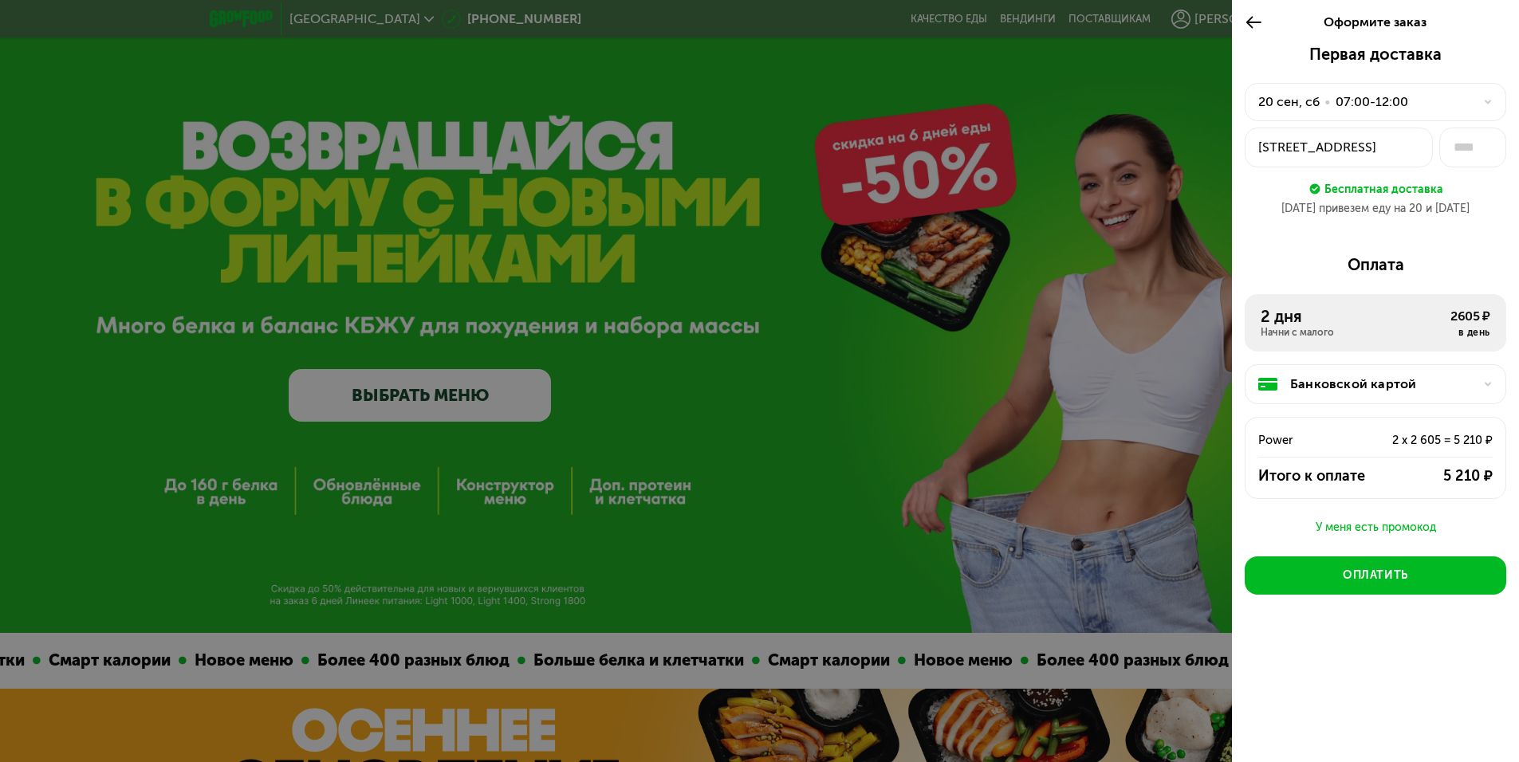
click at [1400, 147] on div "Белорусская улица, 6" at bounding box center [1338, 147] width 161 height 19
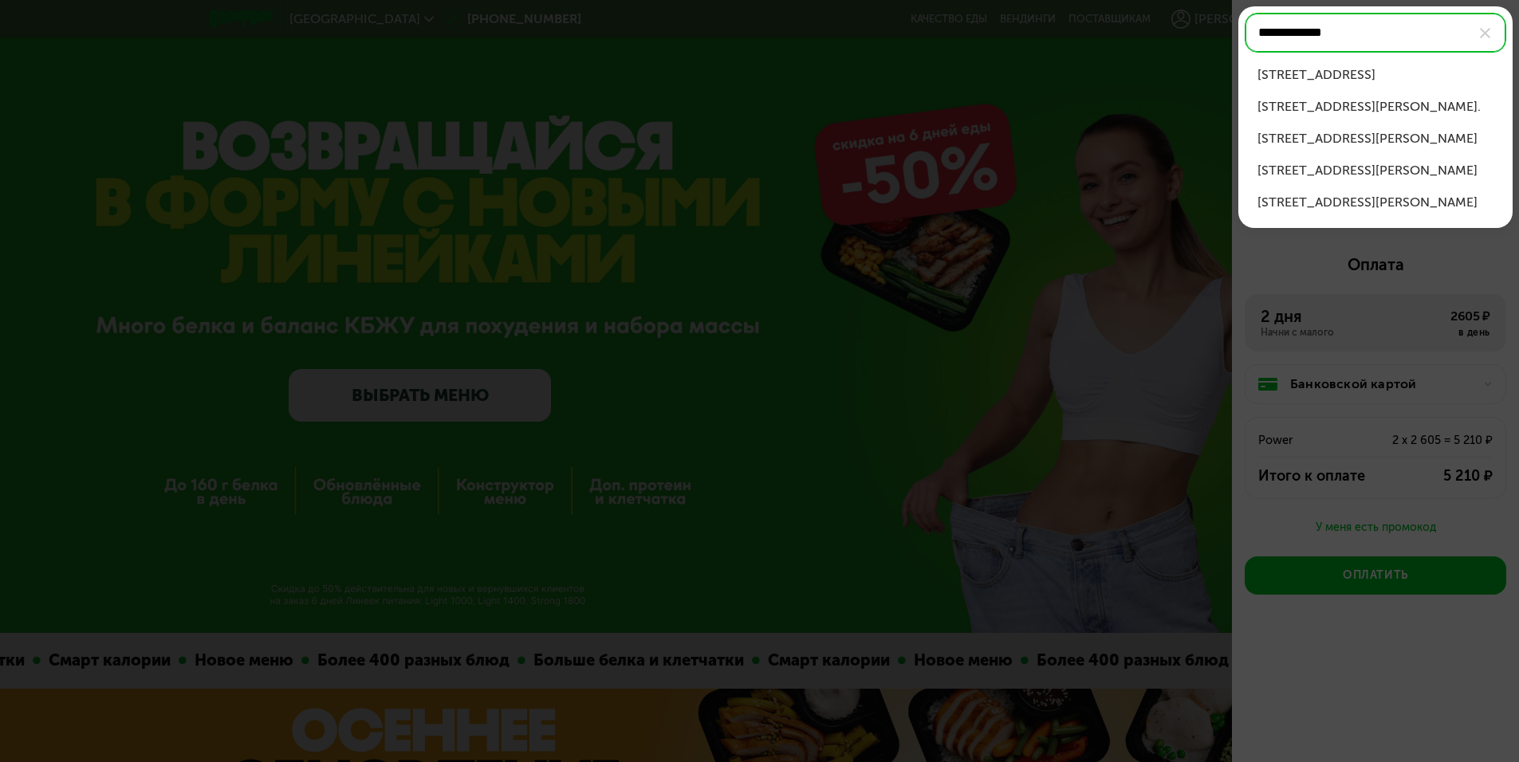
click at [1394, 77] on div "ул Туристская, д 24/42" at bounding box center [1375, 74] width 236 height 19
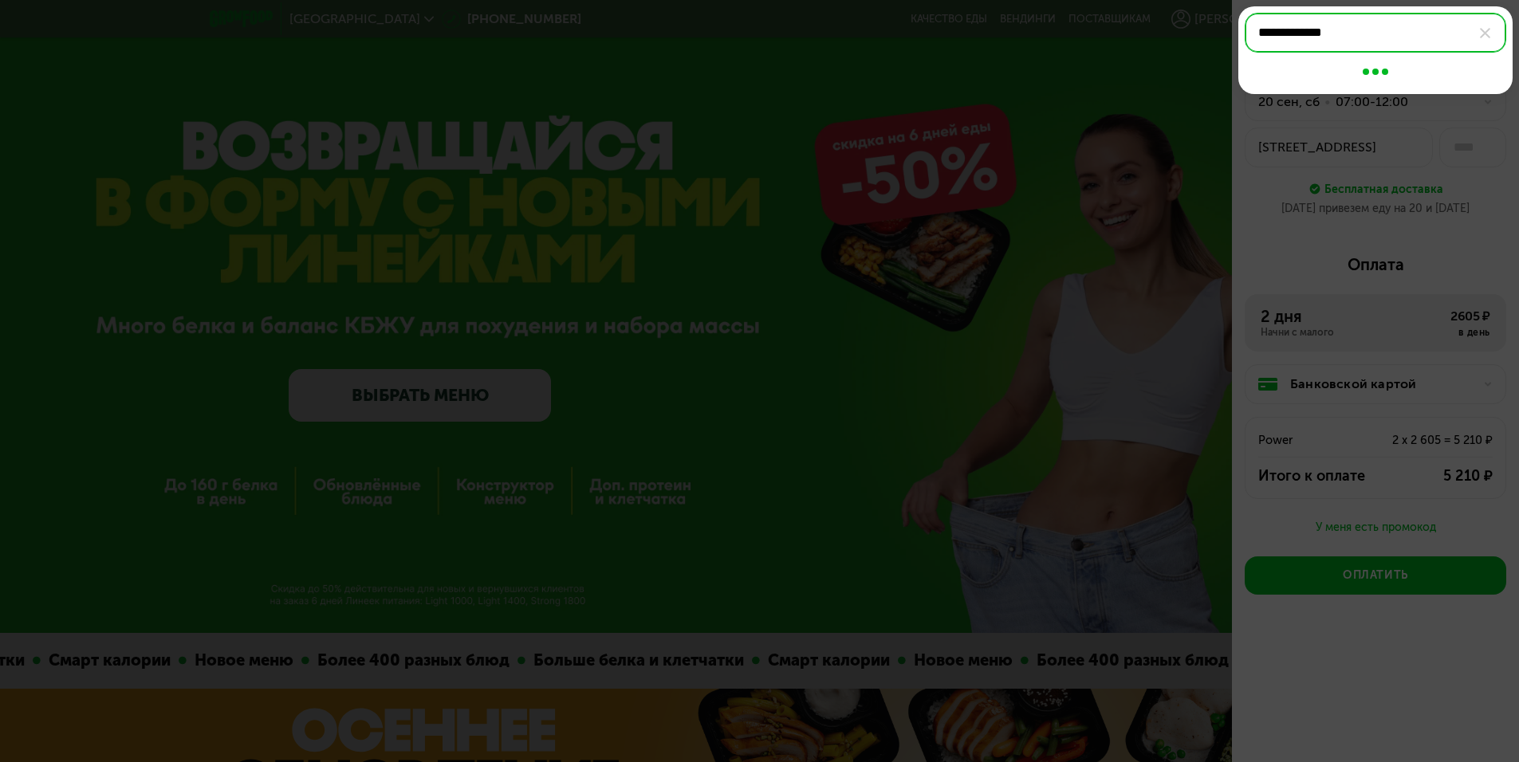
type input "**********"
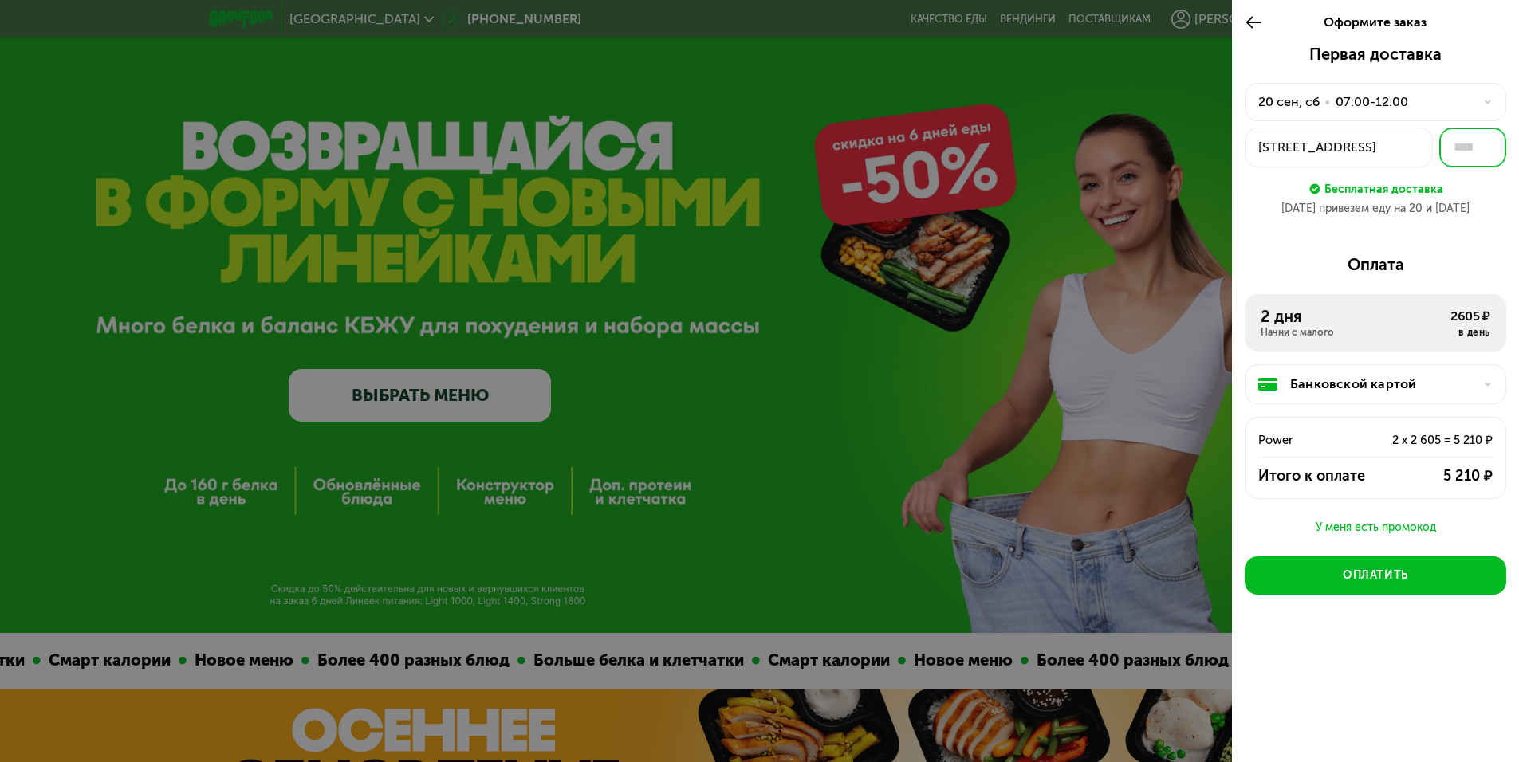
click at [1467, 151] on input "text" at bounding box center [1472, 148] width 67 height 40
type input "***"
click at [1472, 224] on div "Первая доставка 20 сен, сб • 07:00-12:00 ул Туристская, 24/42 *** Бесплатная до…" at bounding box center [1374, 137] width 261 height 185
click at [1406, 403] on div "Банковской картой" at bounding box center [1374, 384] width 261 height 40
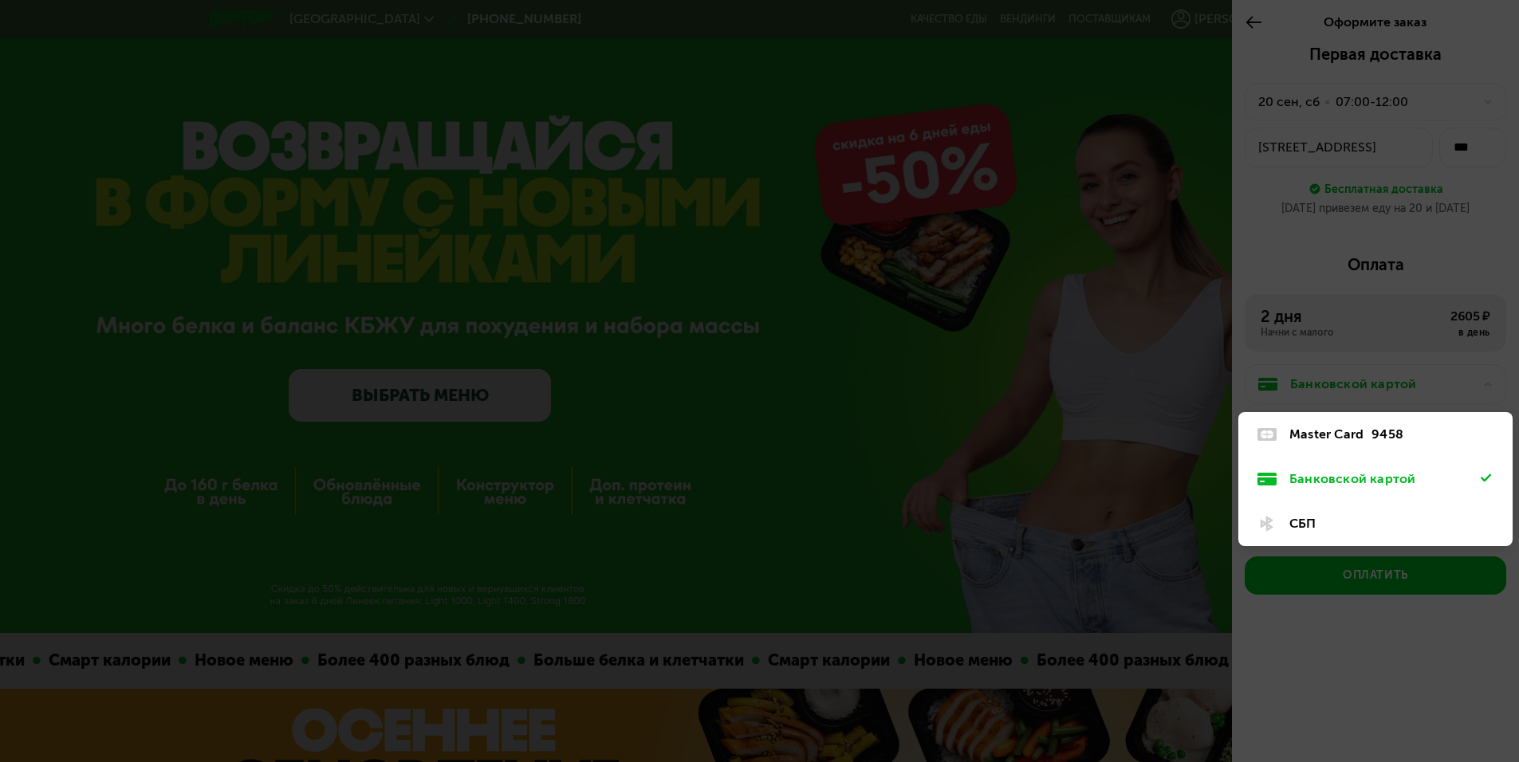
click at [1447, 250] on div at bounding box center [759, 381] width 1519 height 762
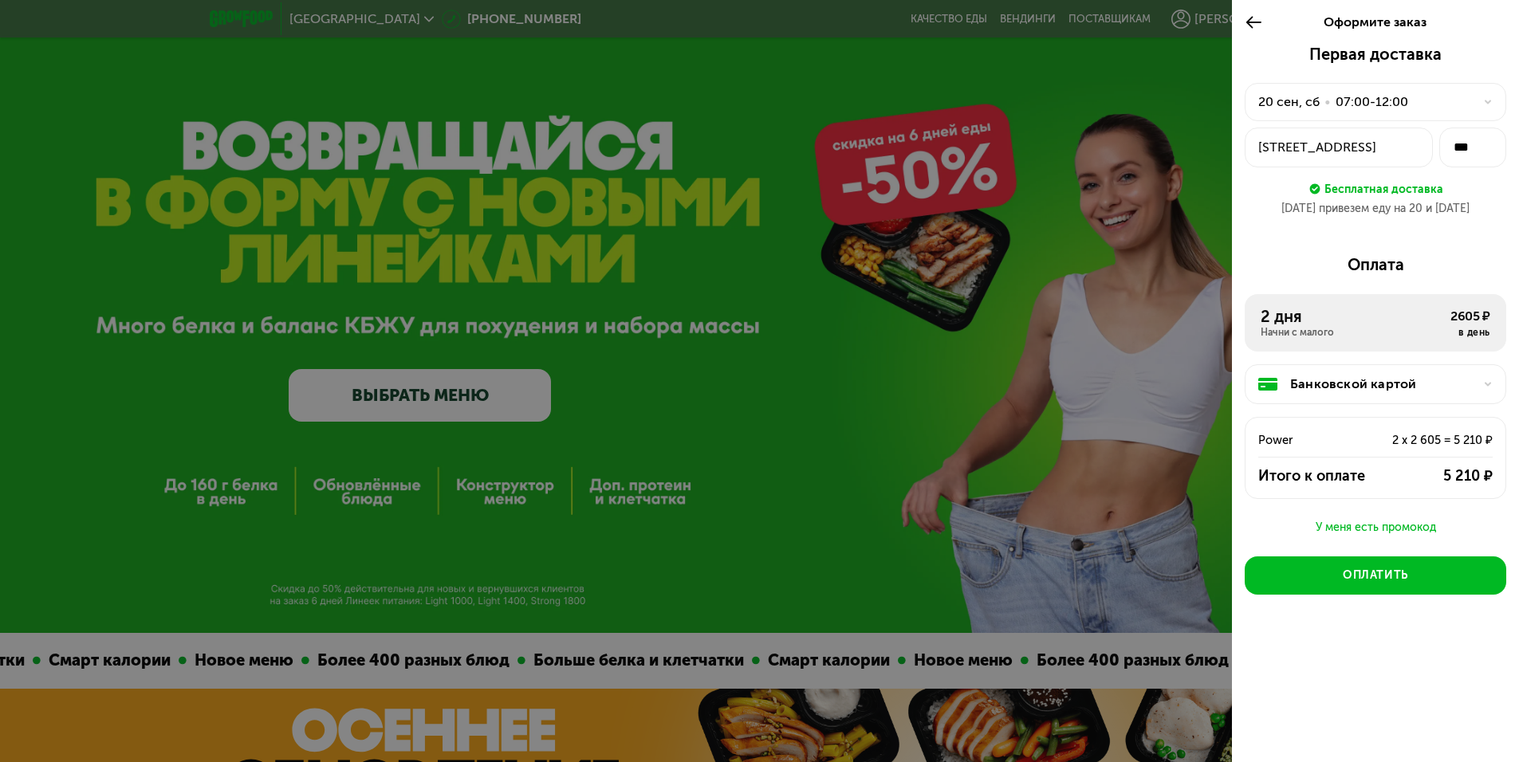
click at [1353, 104] on div "07:00-12:00" at bounding box center [1371, 101] width 73 height 19
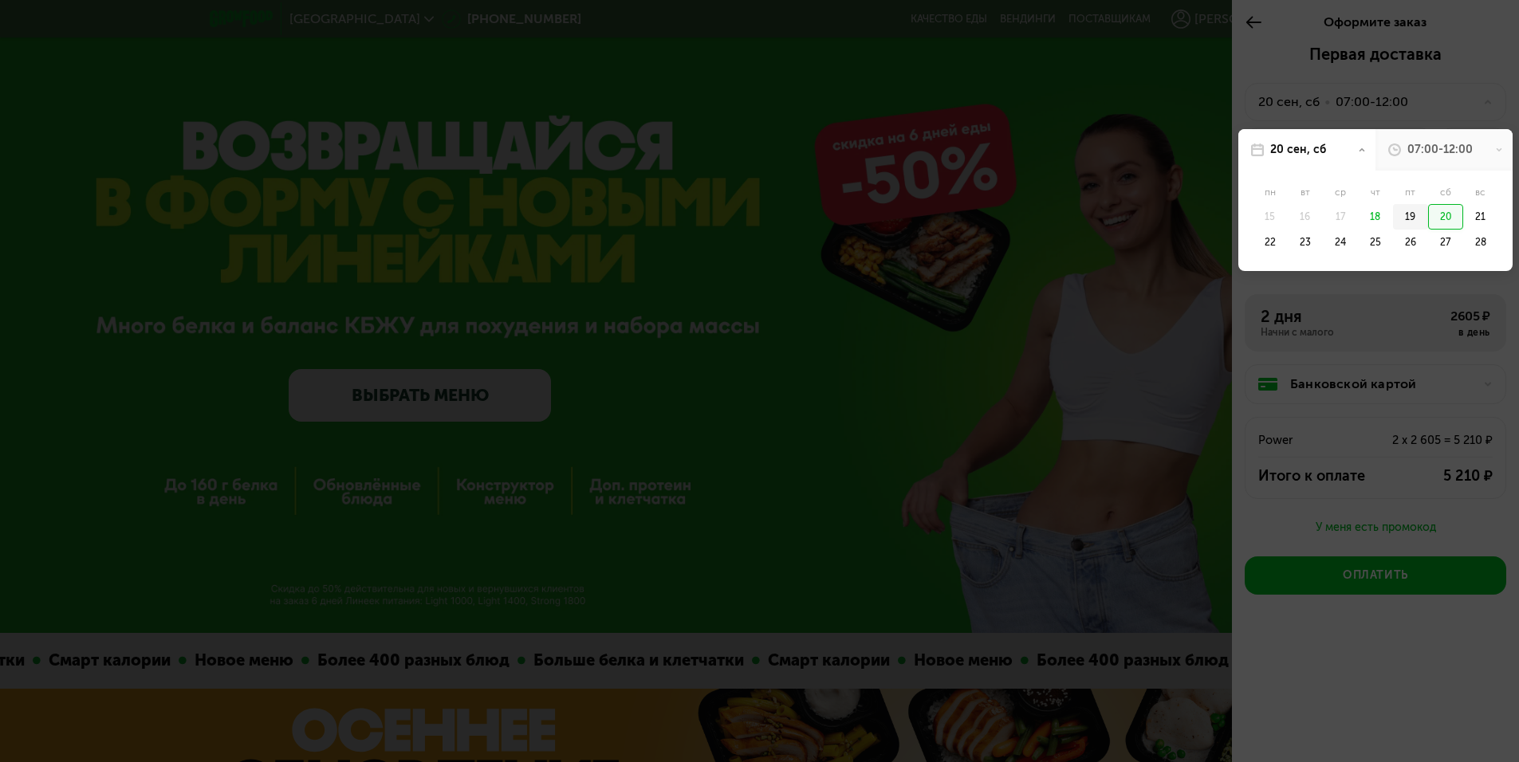
click at [1406, 214] on div "19" at bounding box center [1410, 217] width 35 height 26
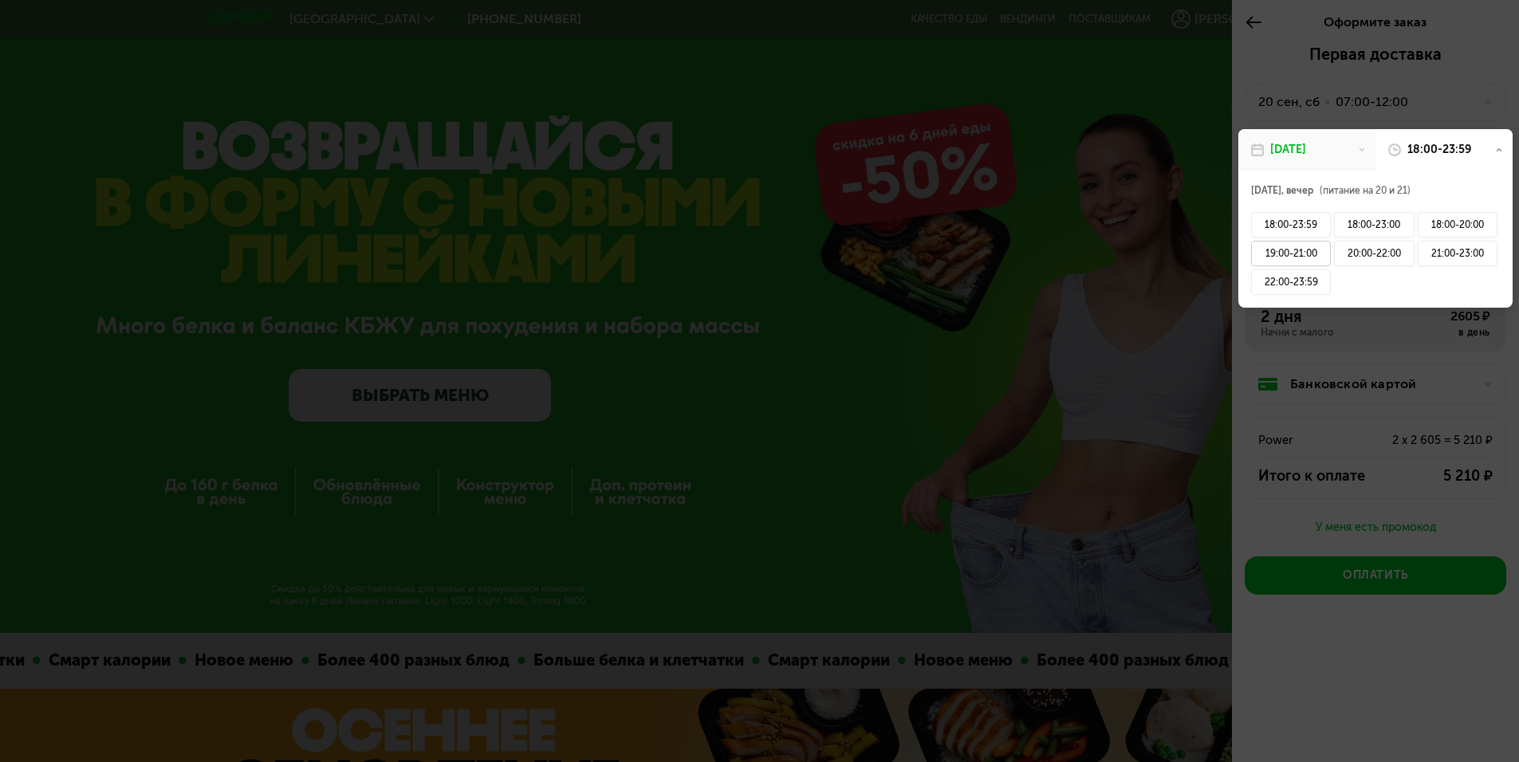
click at [1276, 248] on div "19:00-21:00" at bounding box center [1291, 254] width 80 height 26
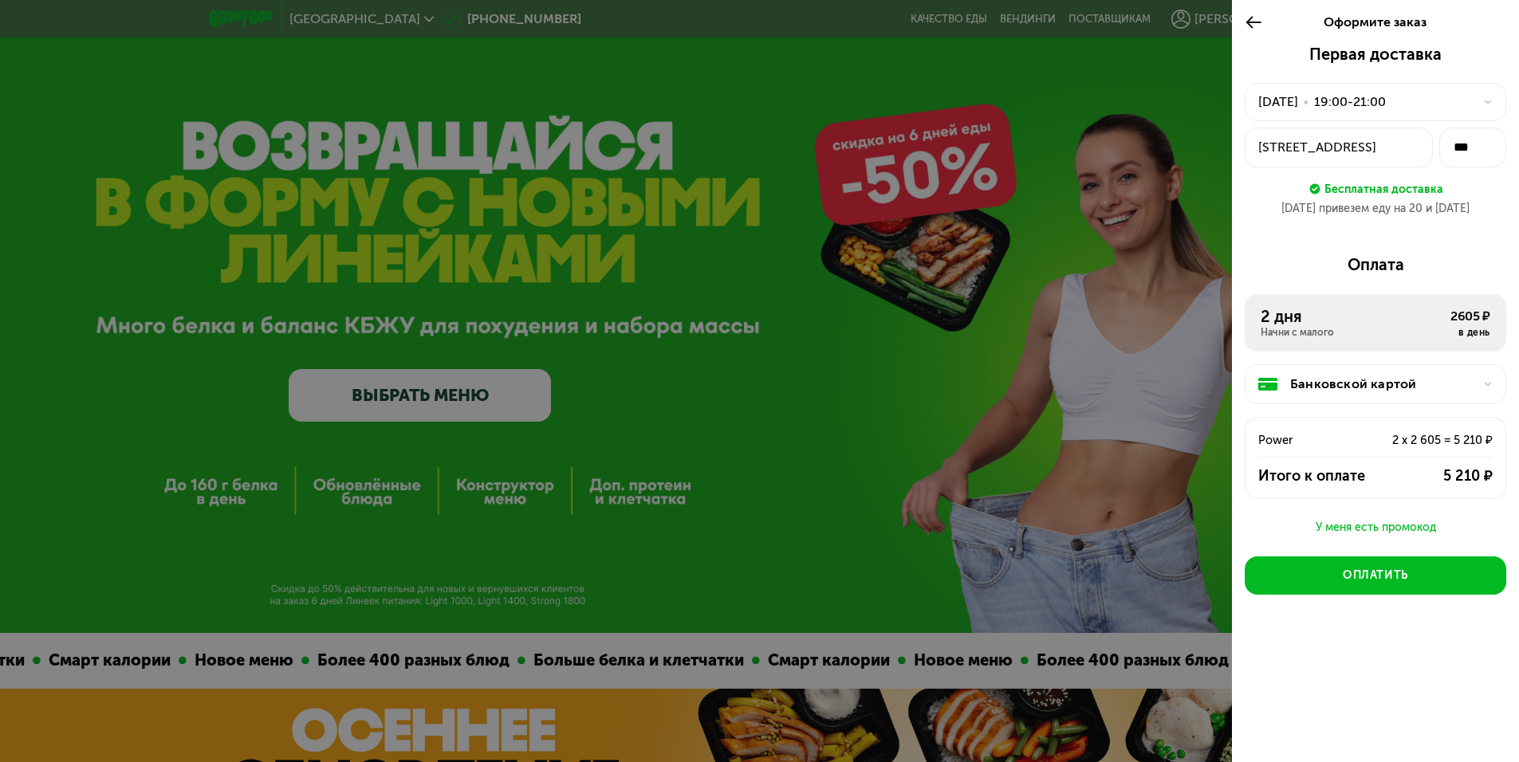
click at [1353, 524] on div "У меня есть промокод" at bounding box center [1374, 527] width 261 height 19
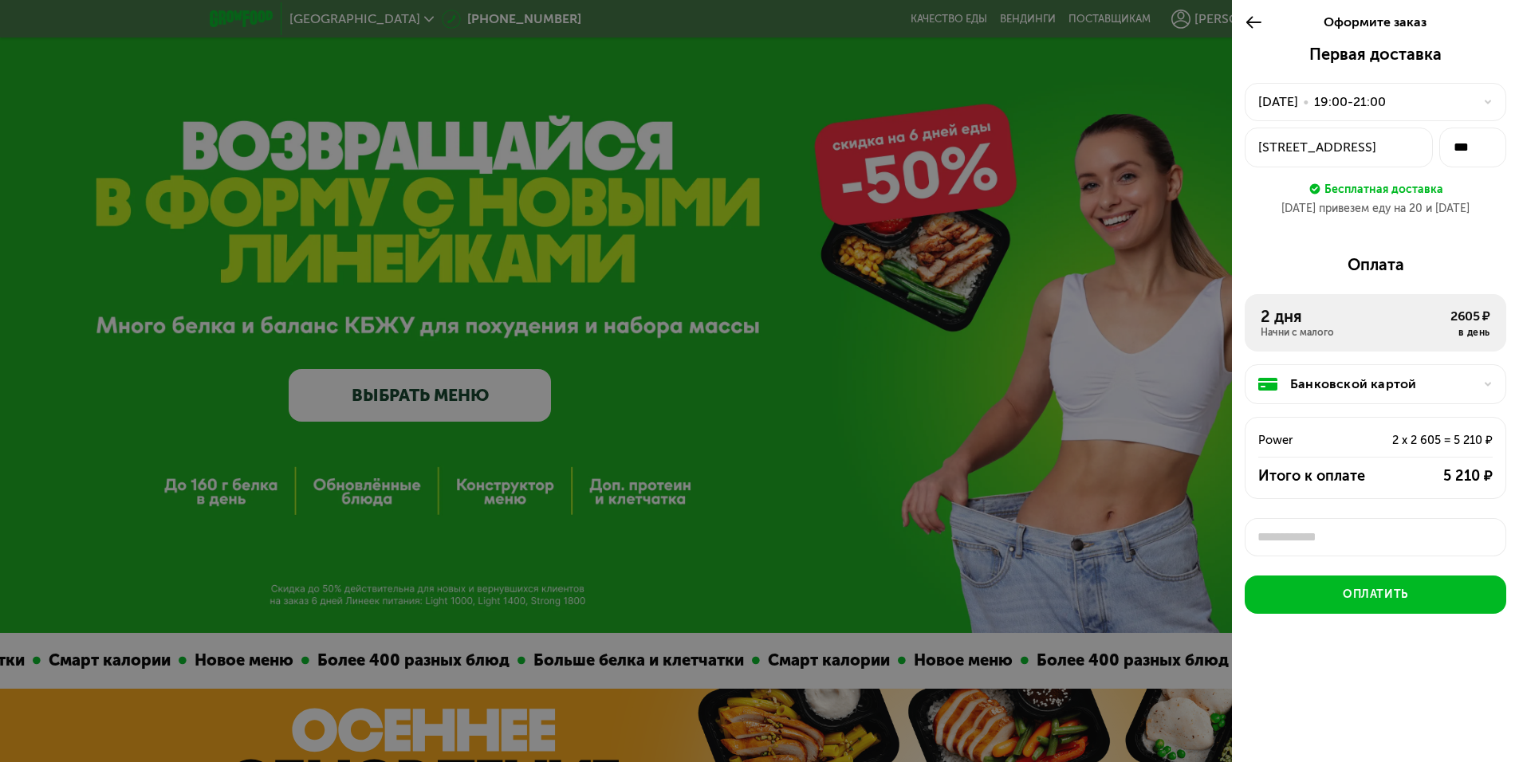
scroll to position [6, 0]
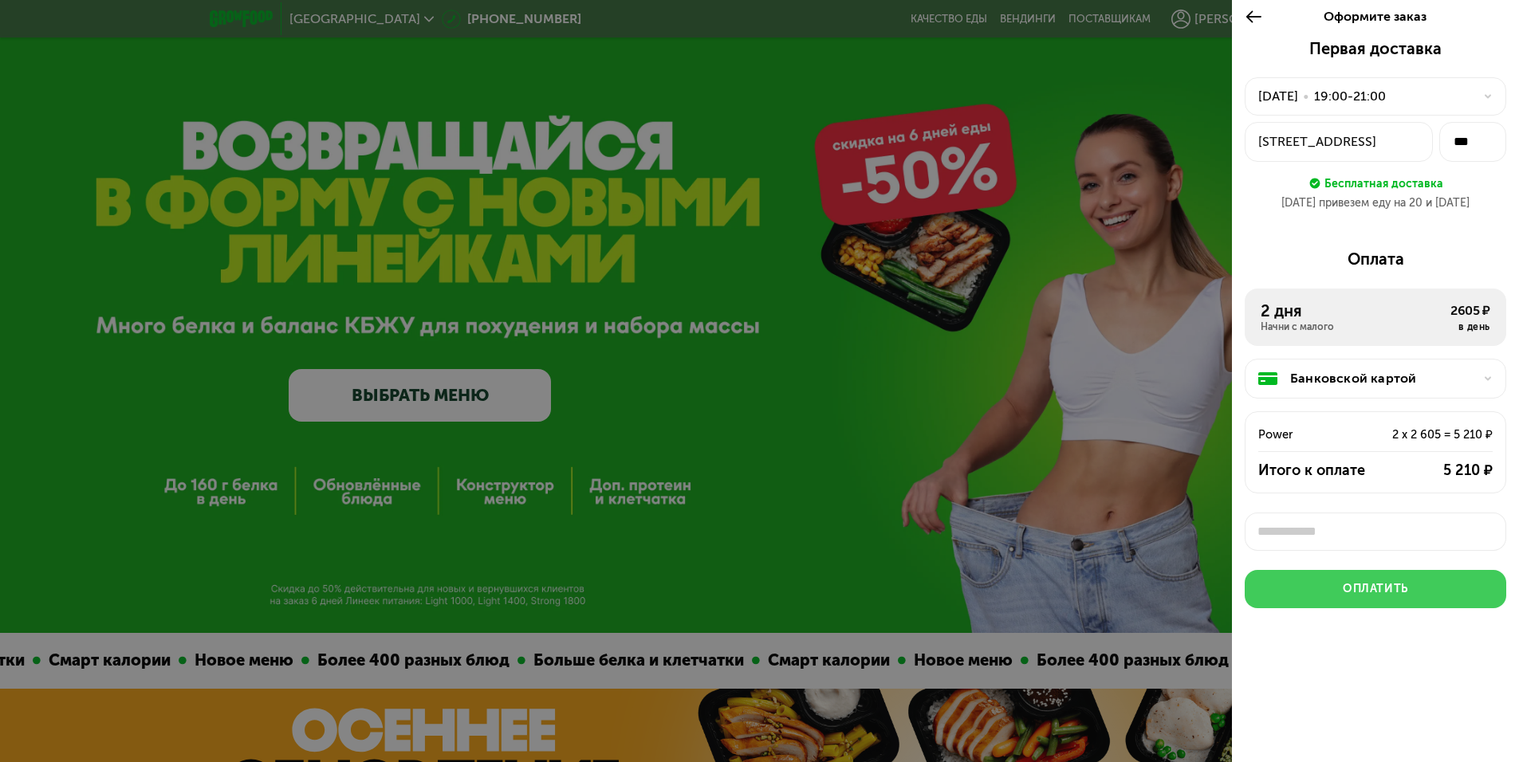
click at [1369, 581] on div "Оплатить" at bounding box center [1375, 589] width 65 height 16
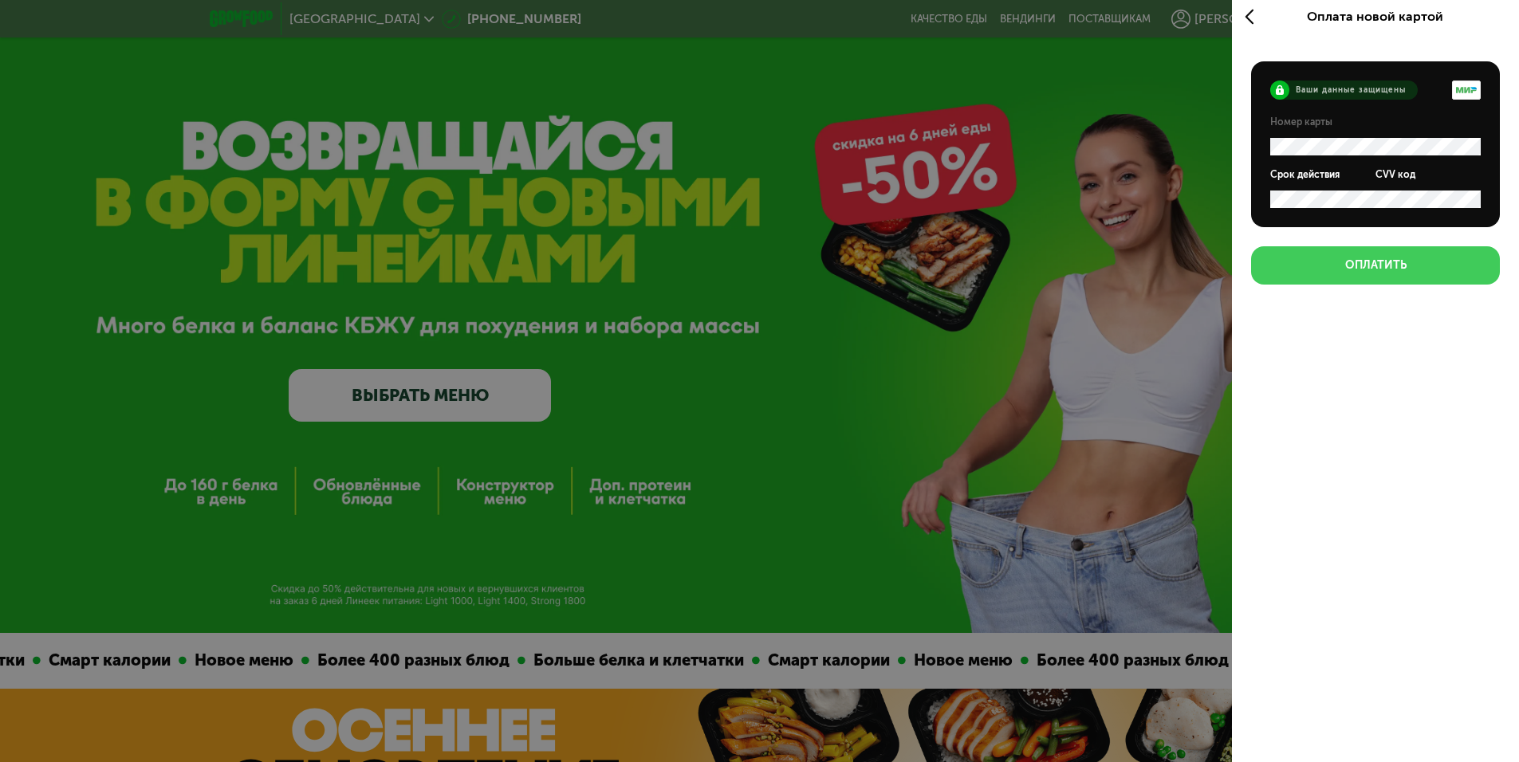
click at [1395, 273] on button "Оплатить" at bounding box center [1375, 265] width 249 height 38
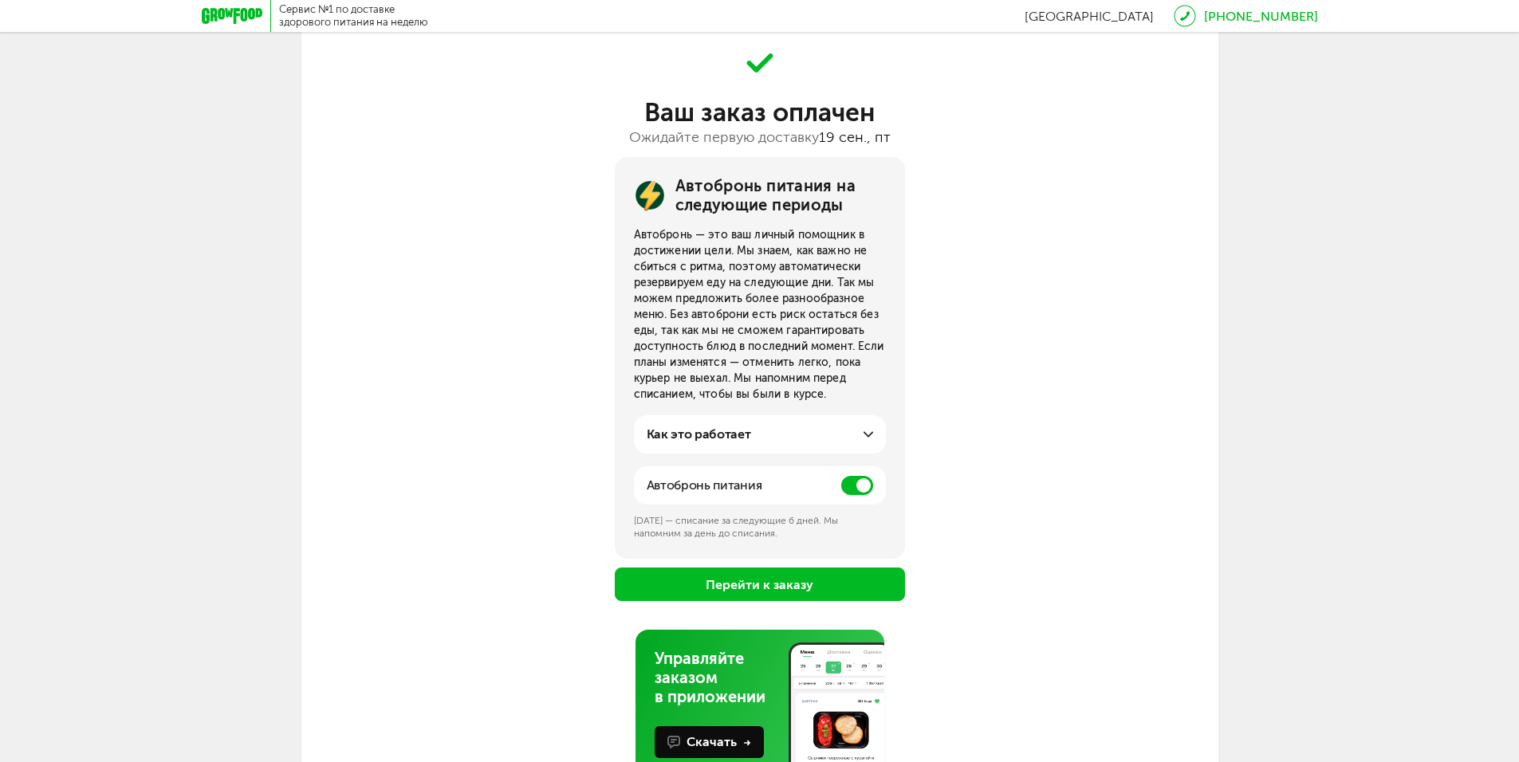
scroll to position [80, 0]
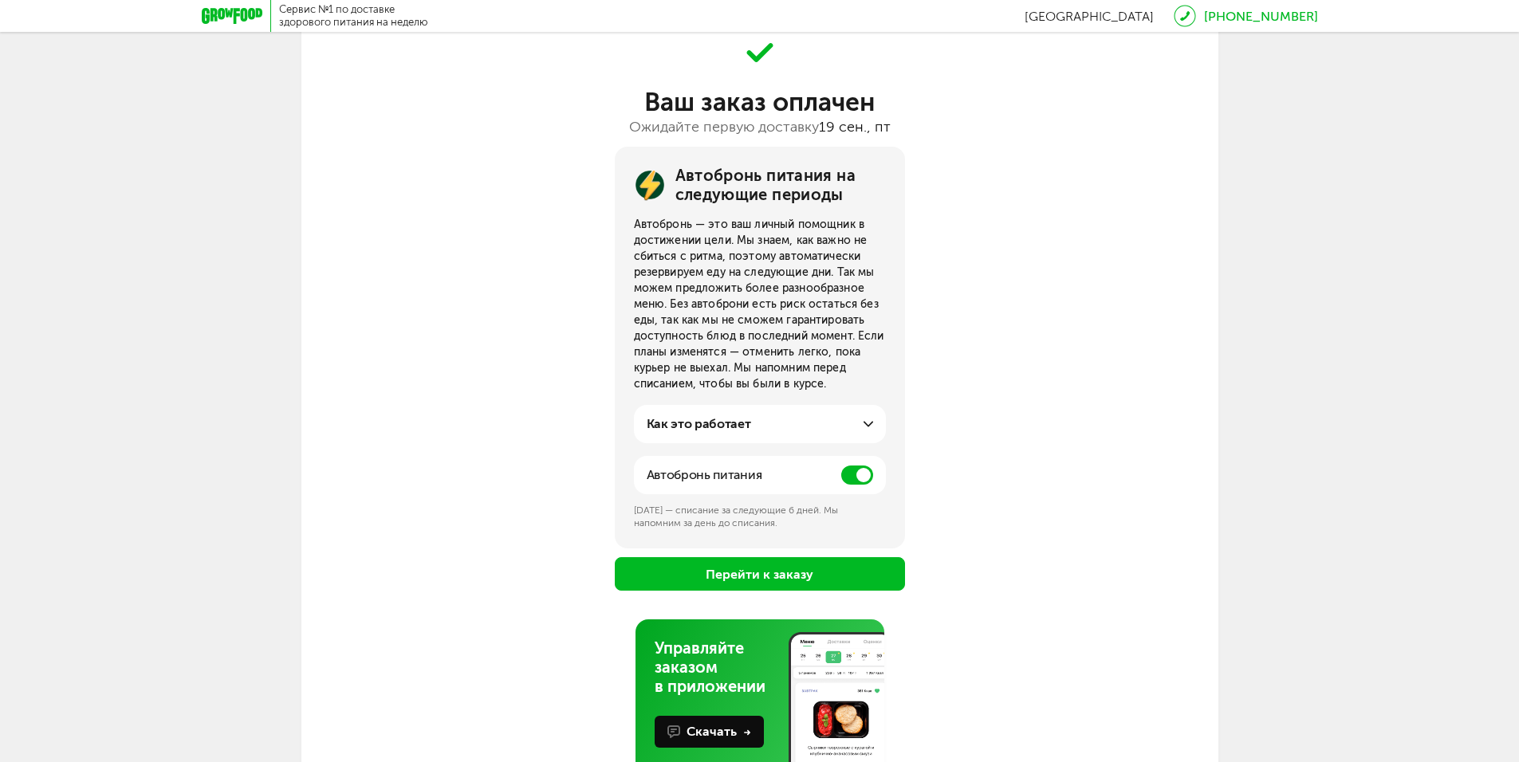
click at [858, 472] on span at bounding box center [857, 475] width 32 height 19
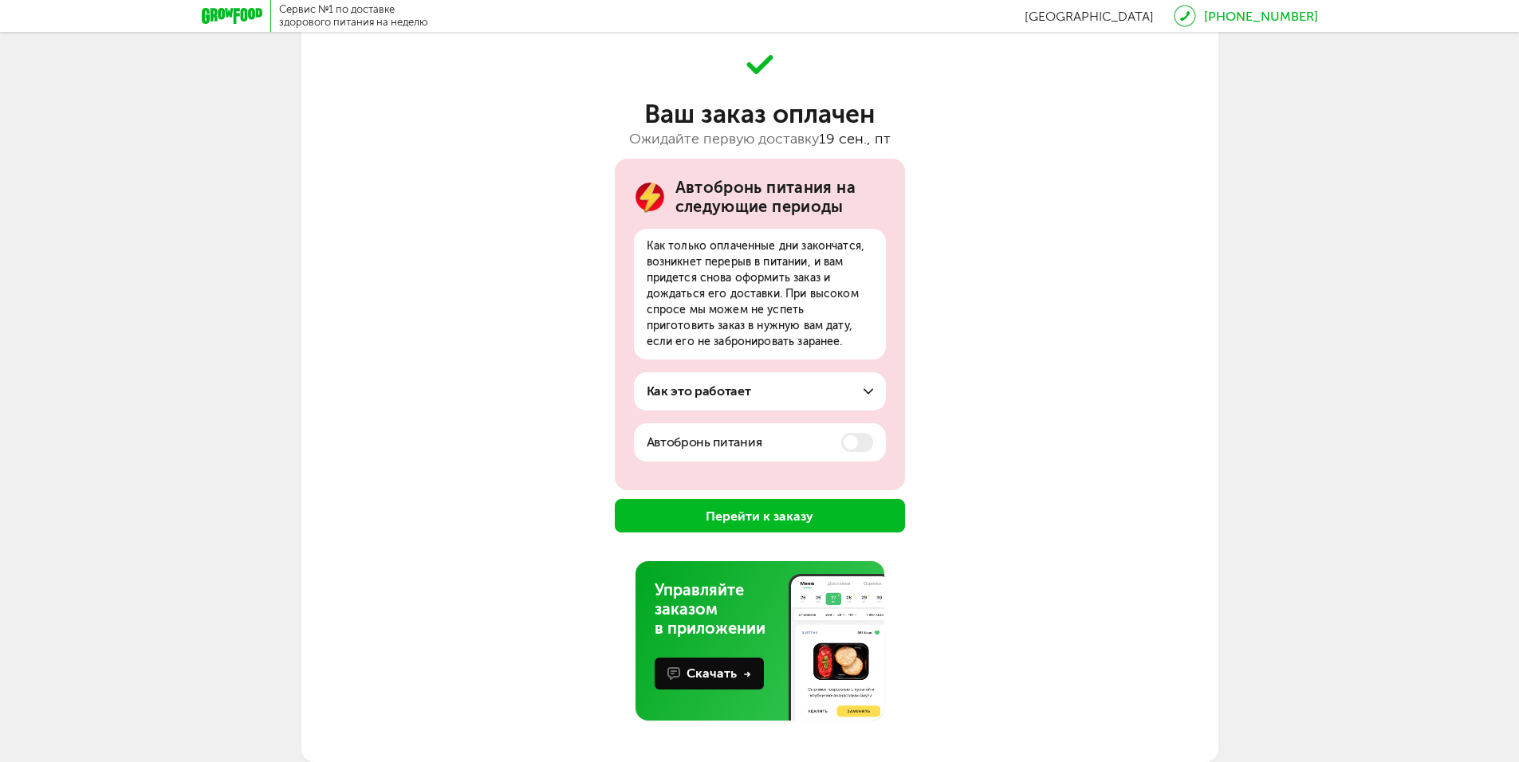
scroll to position [68, 0]
click at [790, 521] on button "Перейти к заказу" at bounding box center [760, 515] width 290 height 33
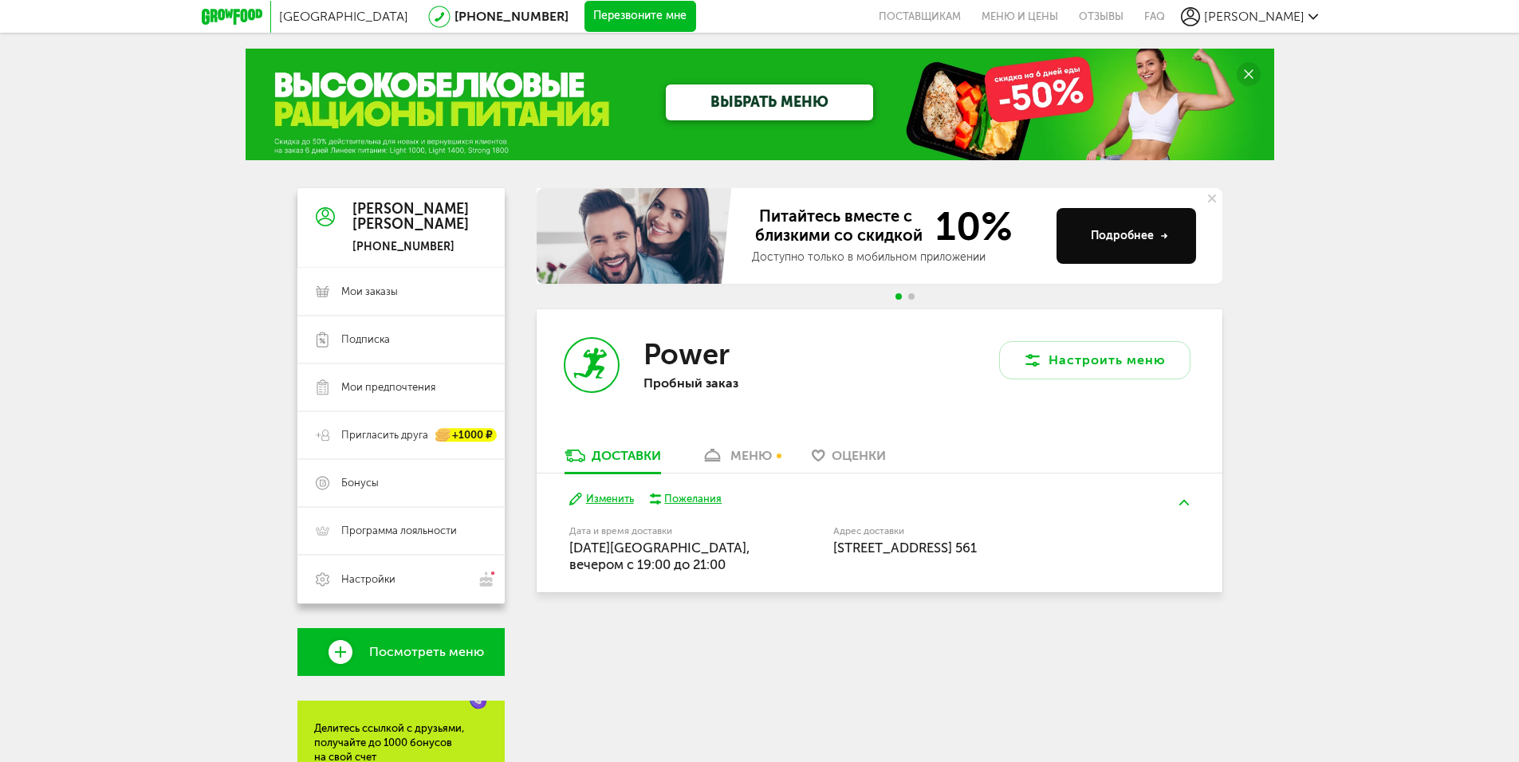
click at [725, 469] on link "меню" at bounding box center [736, 460] width 87 height 26
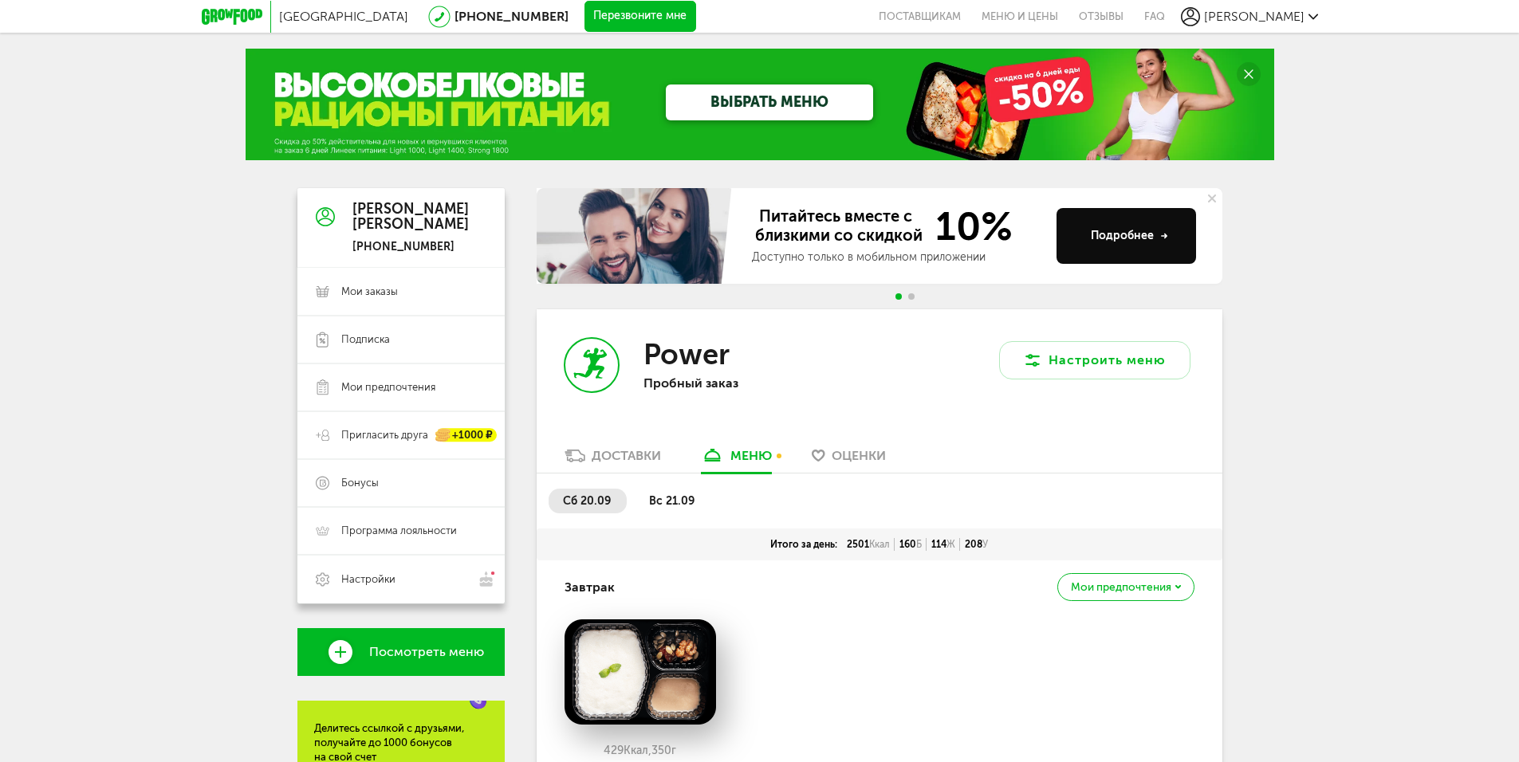
click at [666, 494] on span "вс 21.09" at bounding box center [671, 501] width 45 height 14
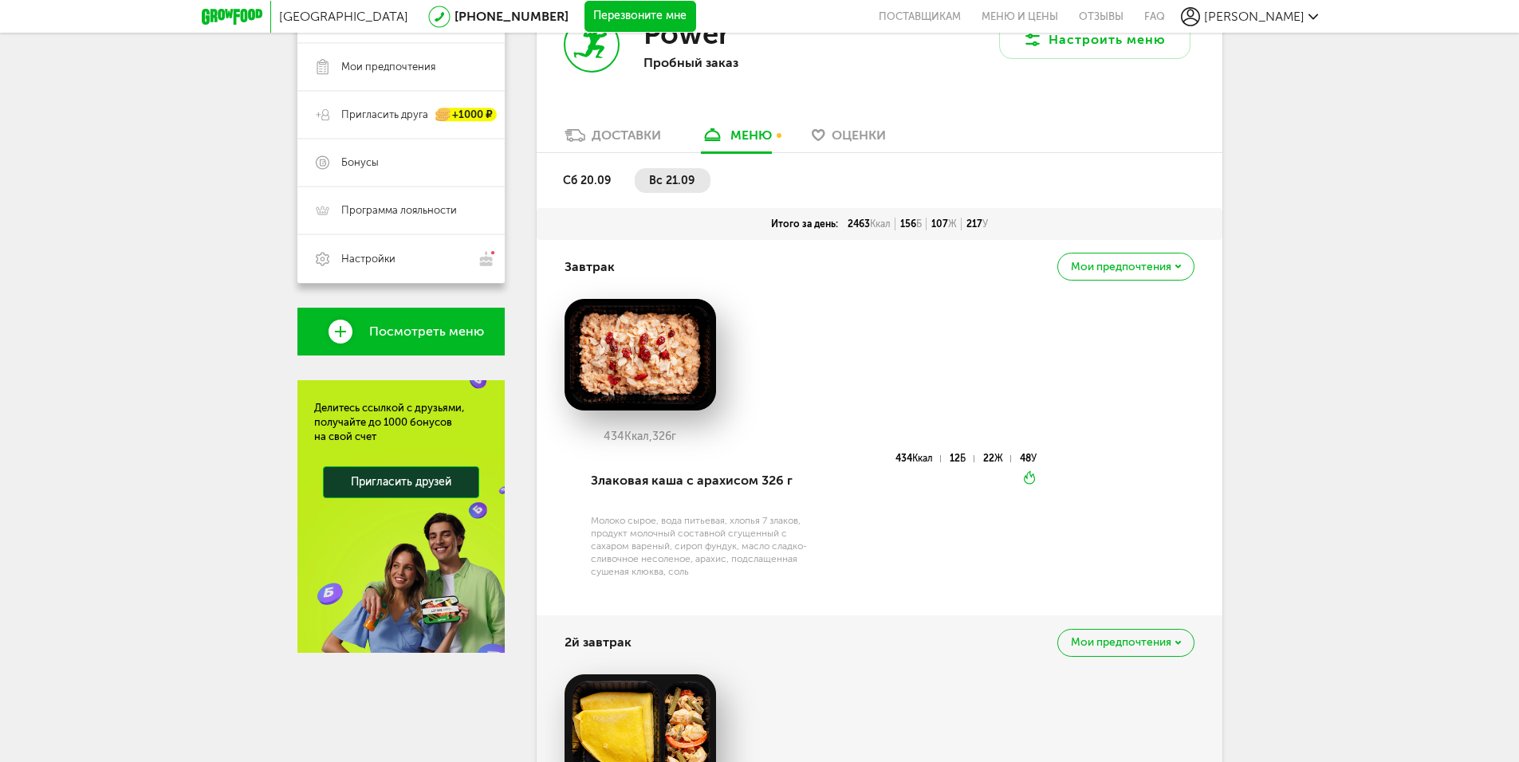
scroll to position [319, 0]
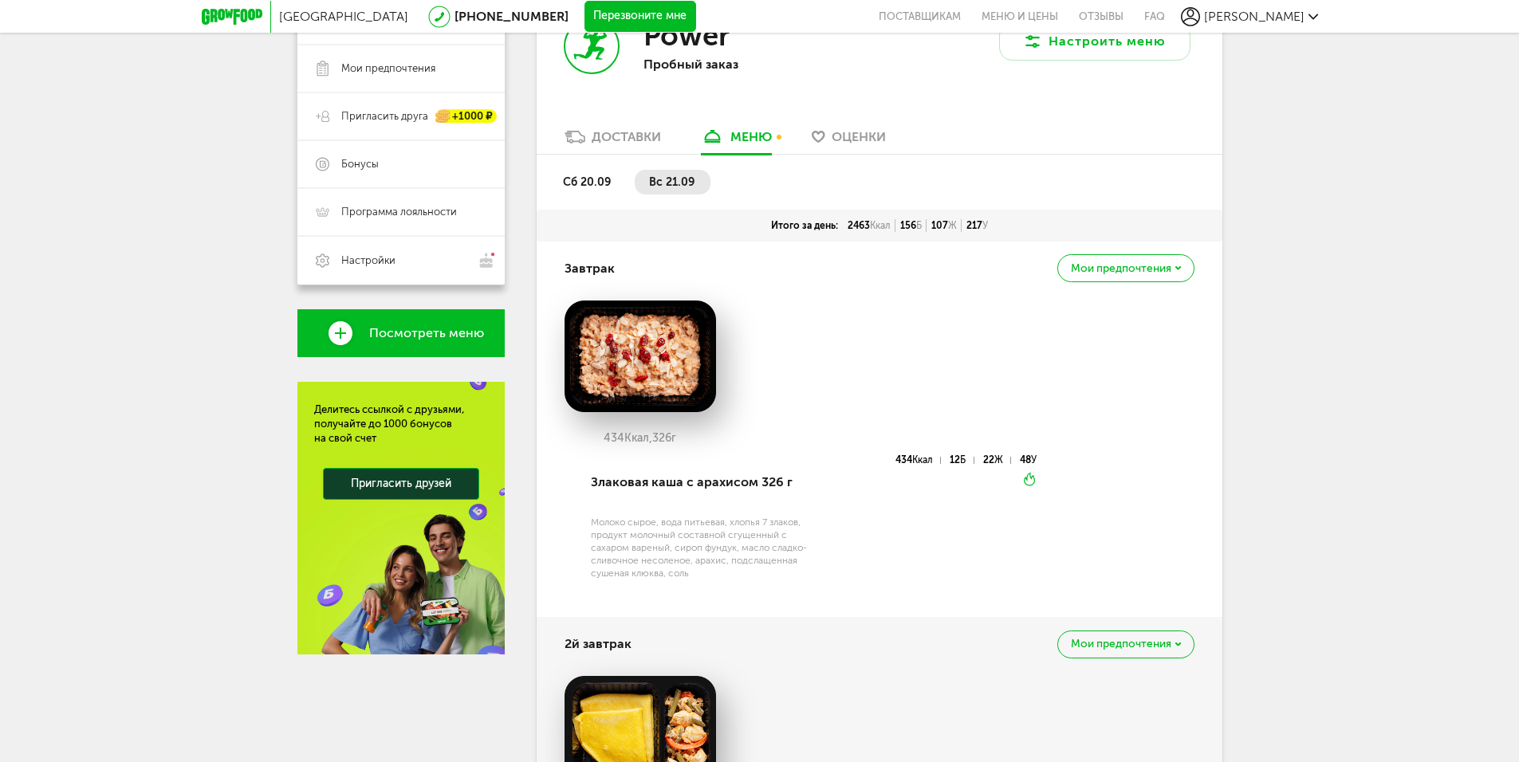
click at [619, 185] on li "сб 20.09" at bounding box center [587, 182] width 78 height 25
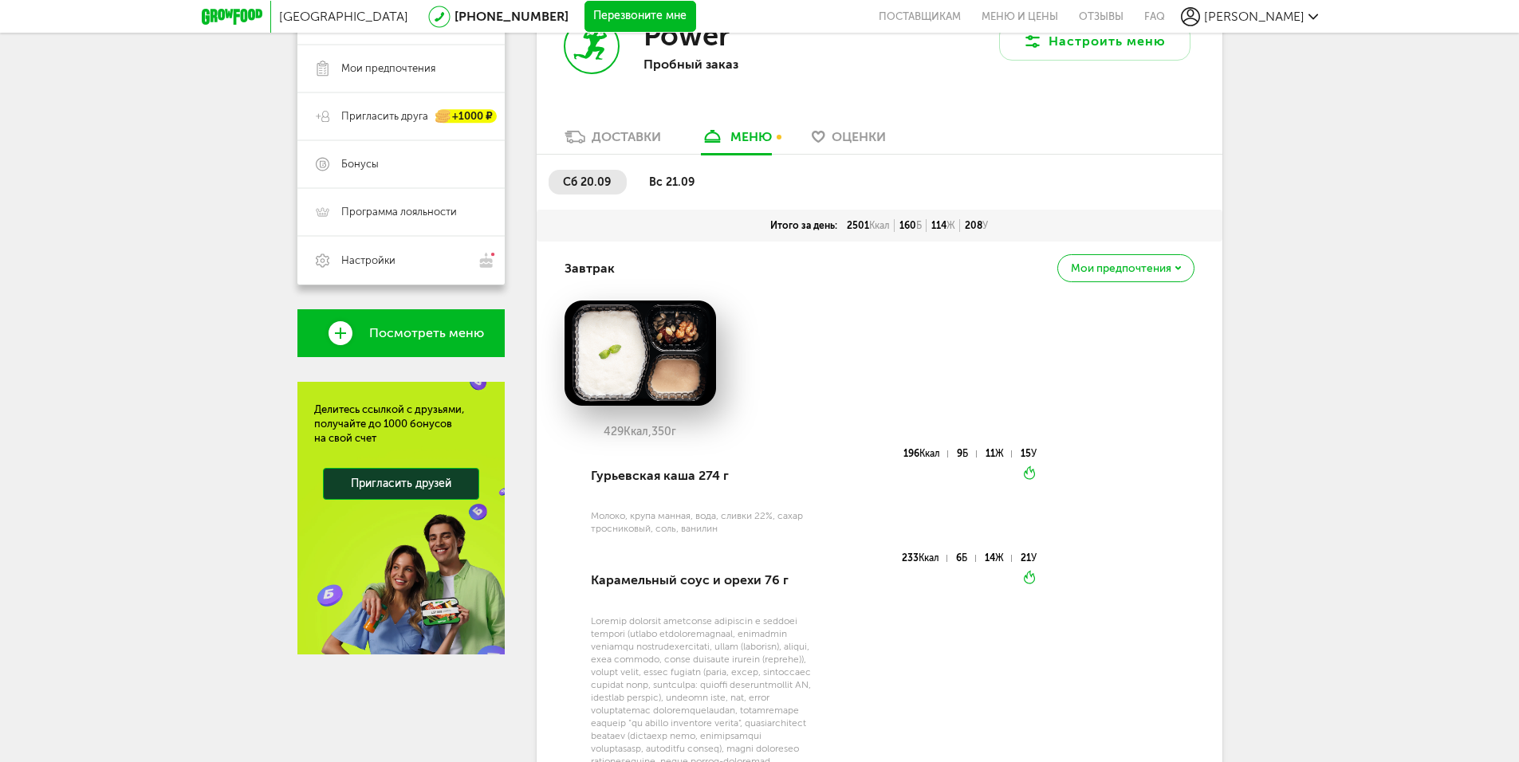
click at [674, 182] on span "вс 21.09" at bounding box center [671, 182] width 45 height 14
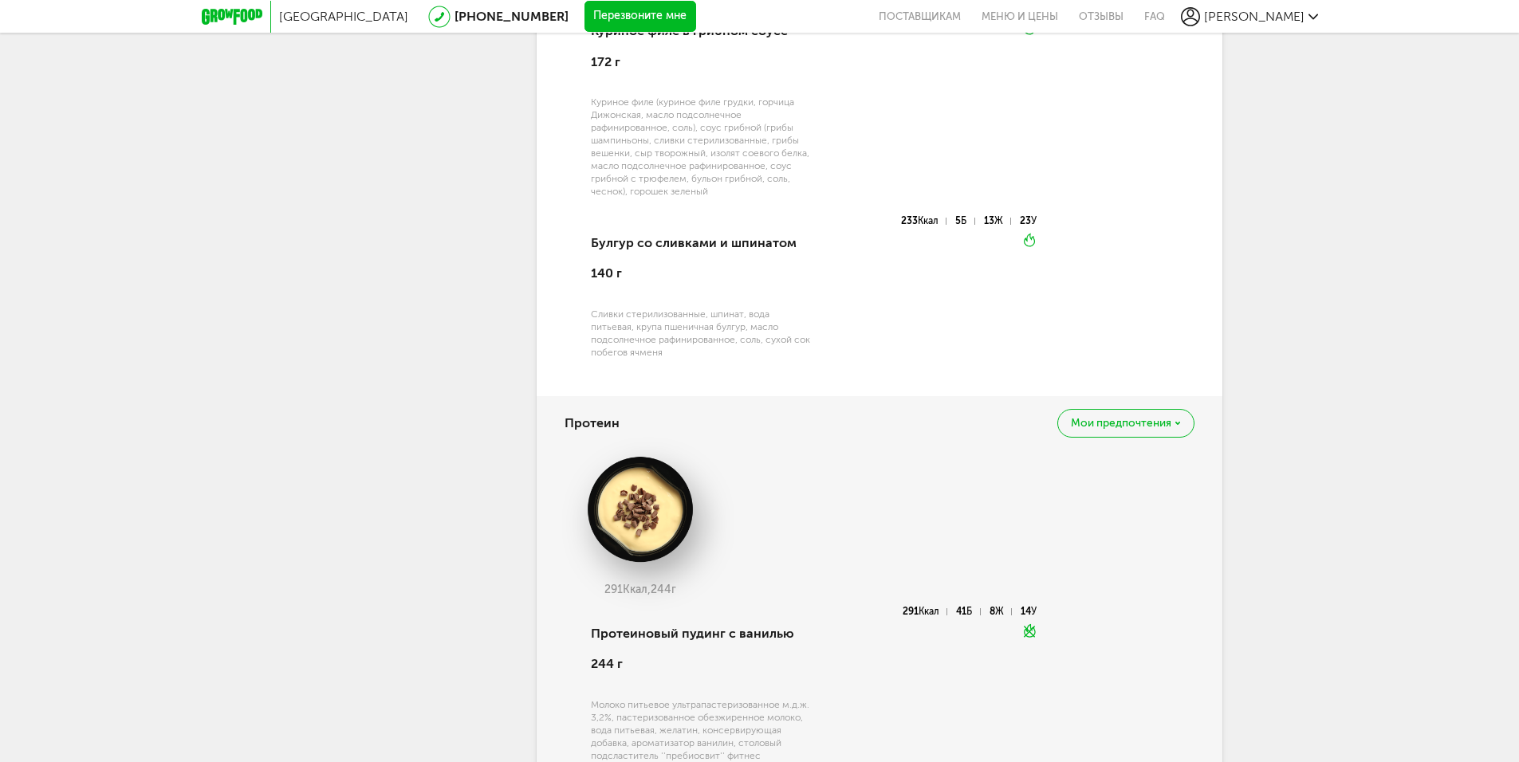
scroll to position [2950, 0]
